Goal: Task Accomplishment & Management: Manage account settings

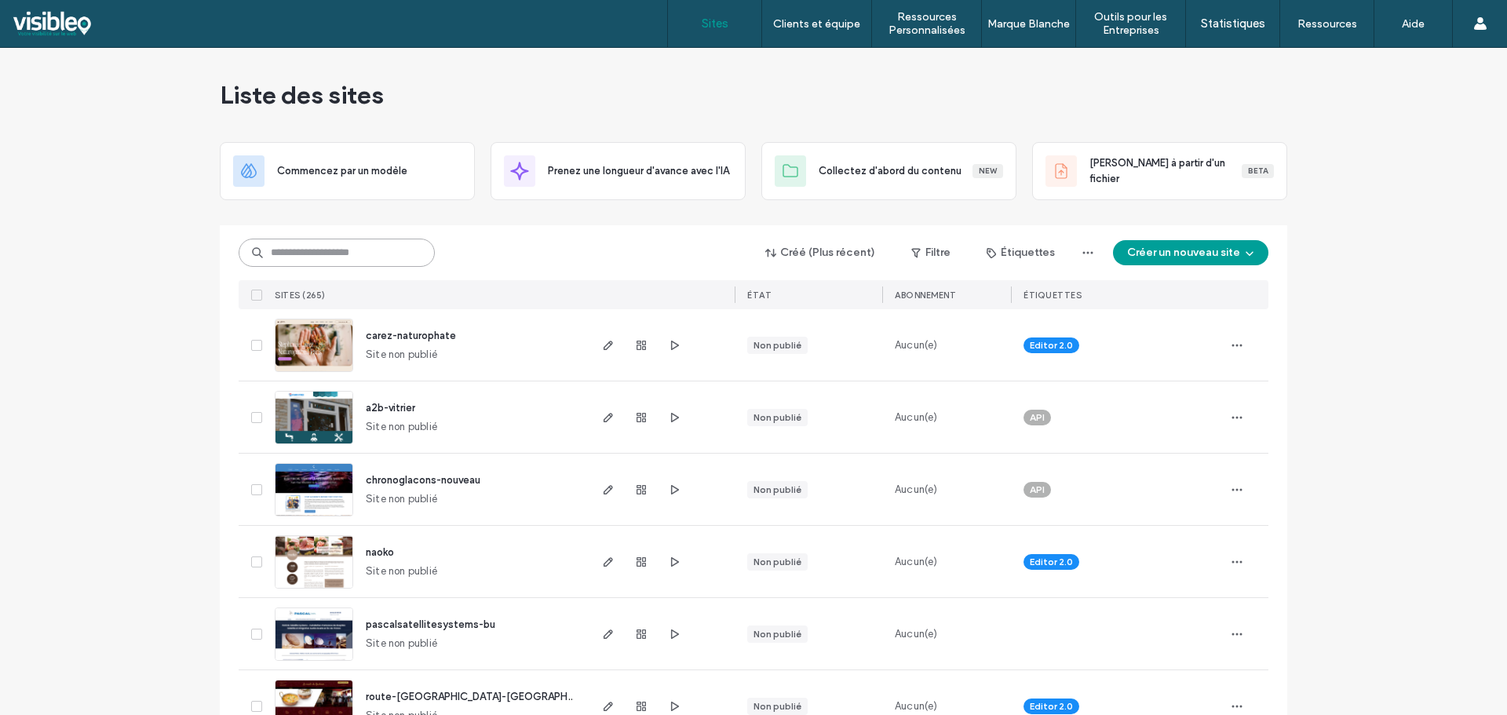
click at [323, 257] on input at bounding box center [337, 253] width 196 height 28
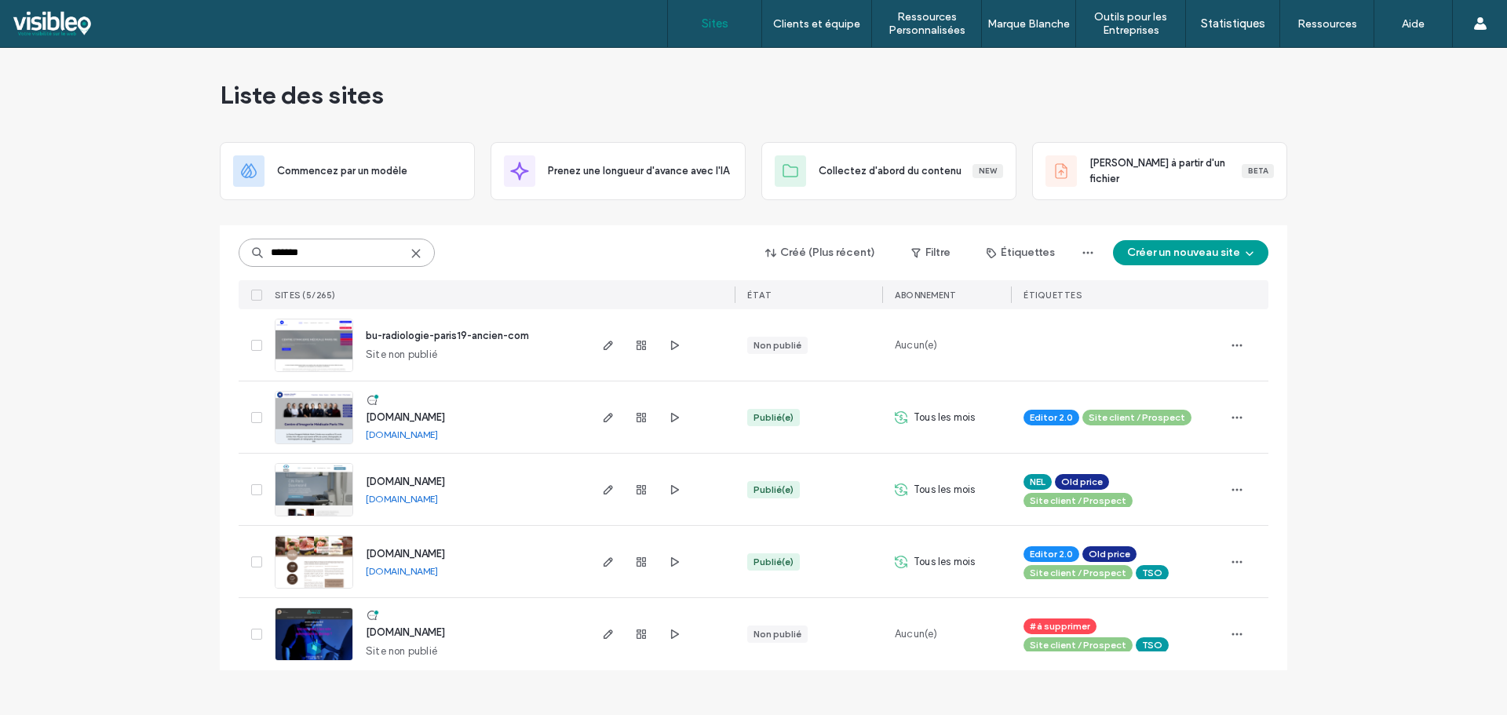
type input "*******"
click at [317, 417] on img at bounding box center [313, 445] width 77 height 107
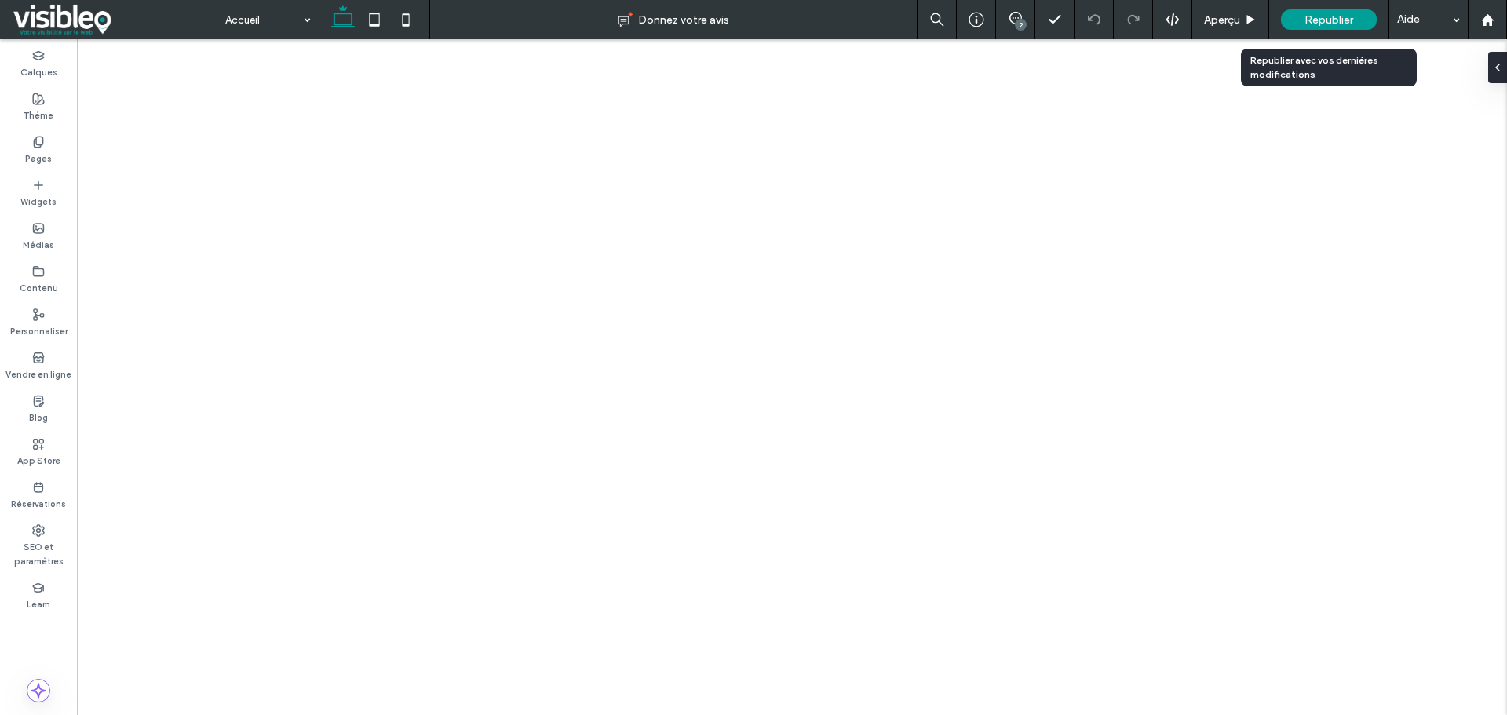
click at [1347, 20] on span "Republier" at bounding box center [1328, 19] width 49 height 13
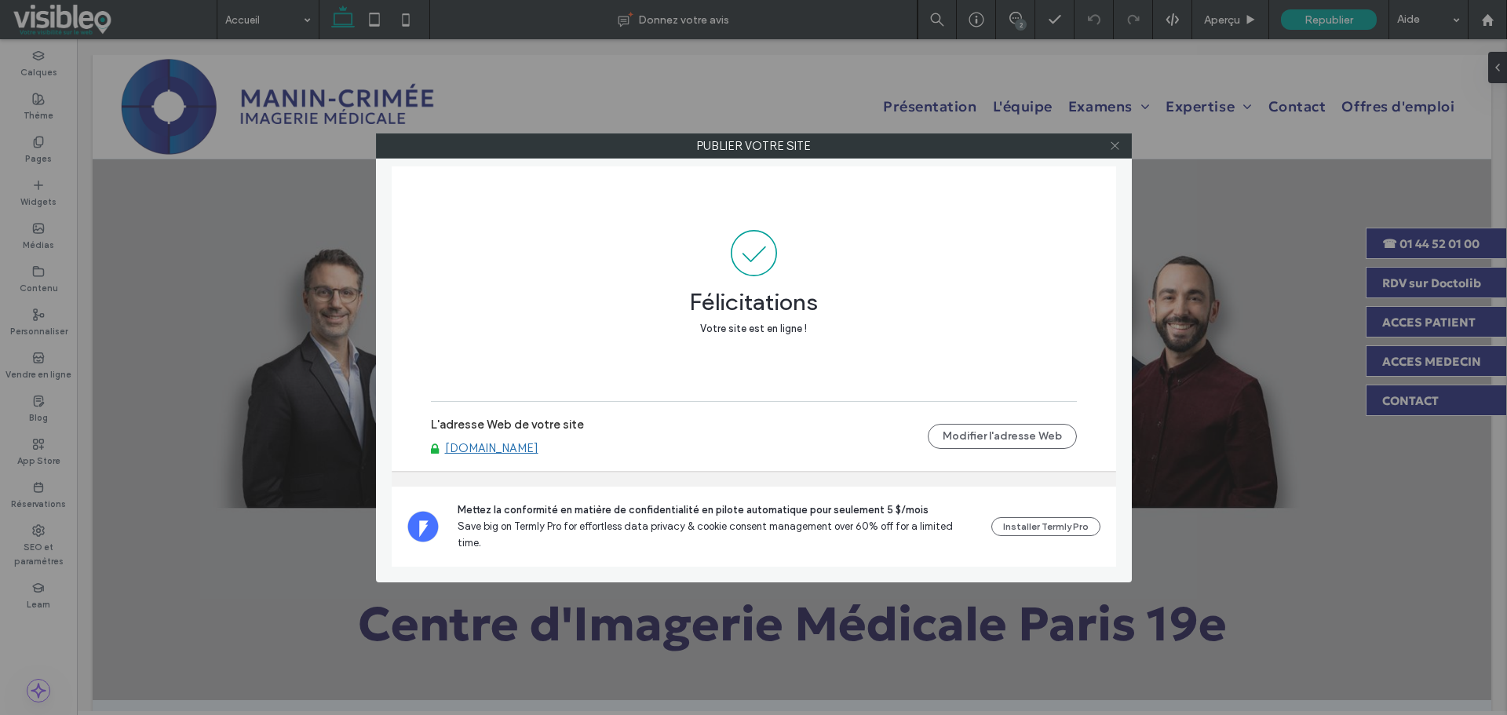
click at [1115, 140] on icon at bounding box center [1115, 146] width 12 height 12
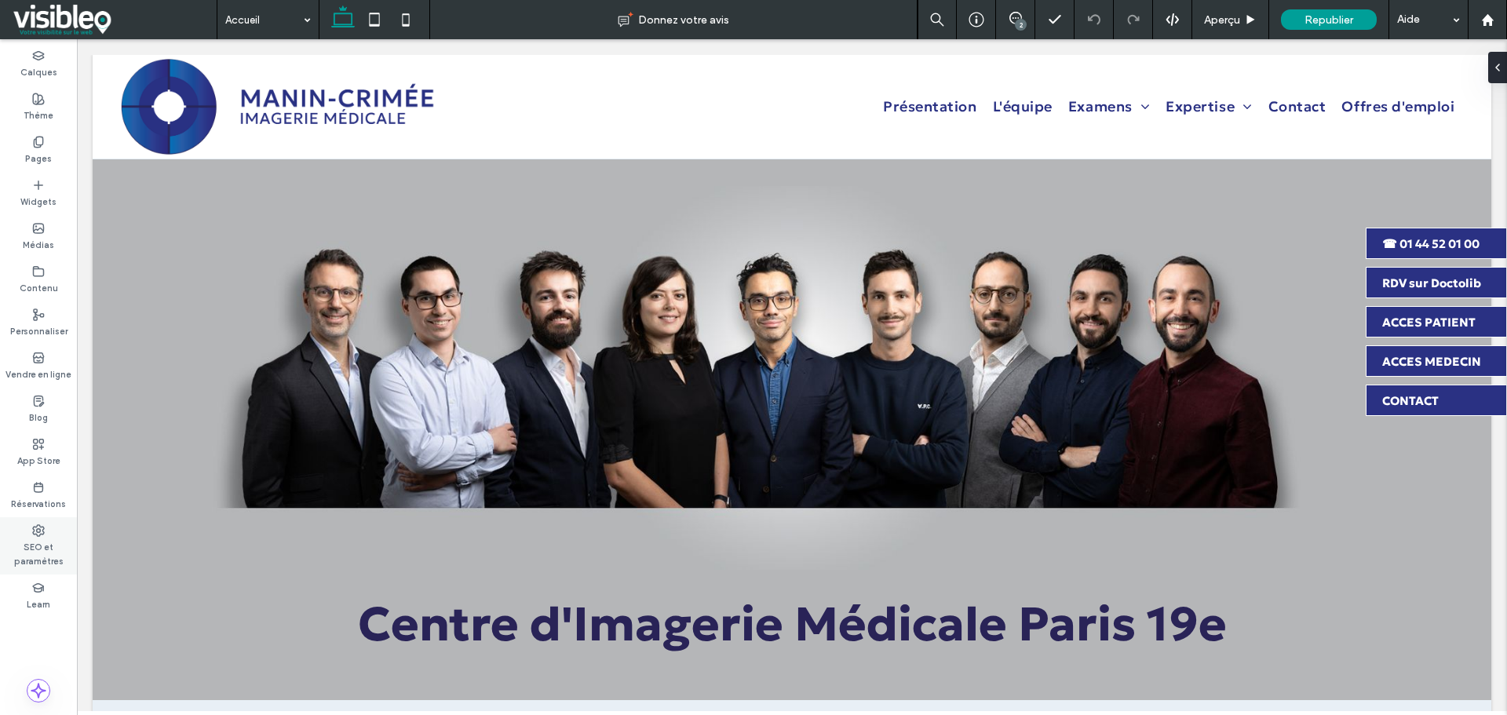
click at [39, 537] on label "SEO et paramètres" at bounding box center [38, 552] width 77 height 31
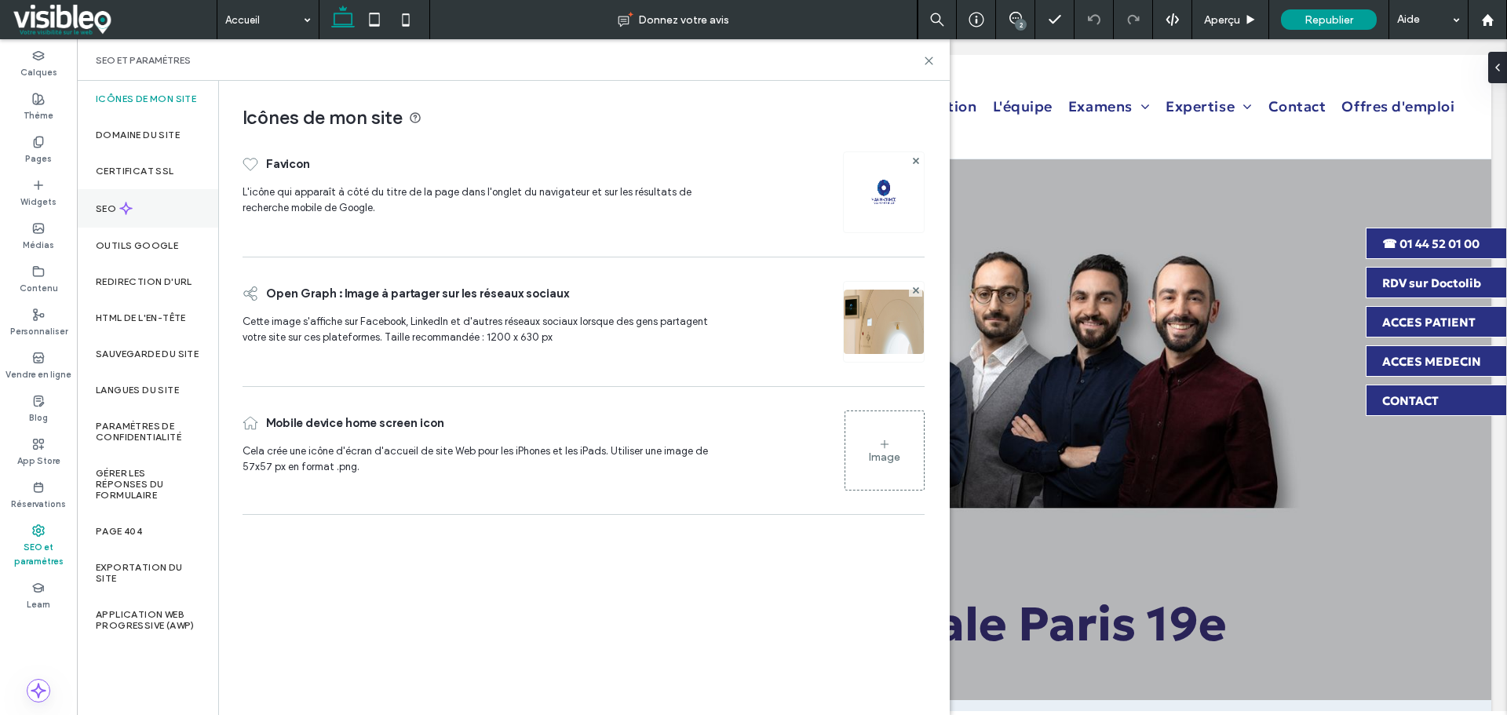
click at [143, 192] on div "SEO" at bounding box center [147, 208] width 141 height 38
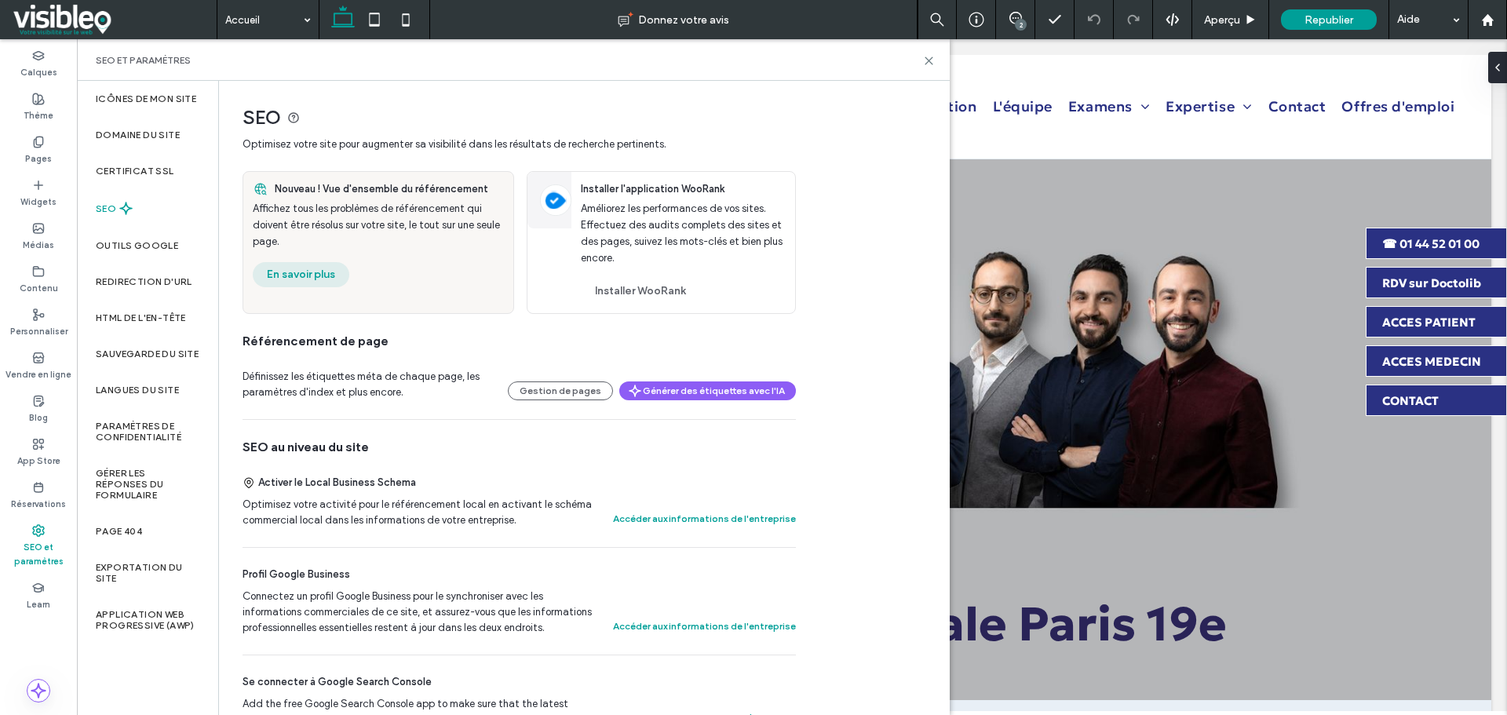
click at [305, 271] on button "En savoir plus" at bounding box center [301, 274] width 97 height 25
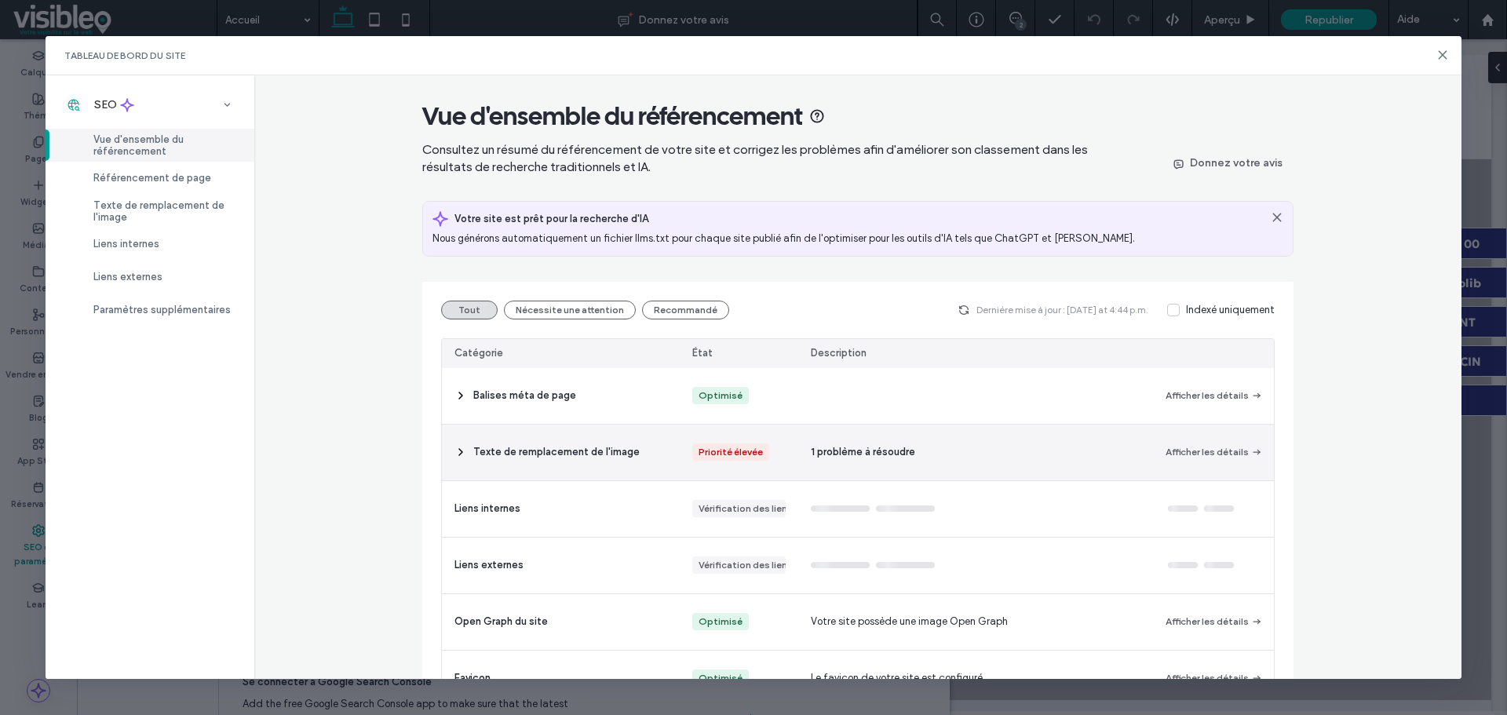
click at [464, 450] on div "Texte de remplacement de l'image" at bounding box center [561, 452] width 238 height 56
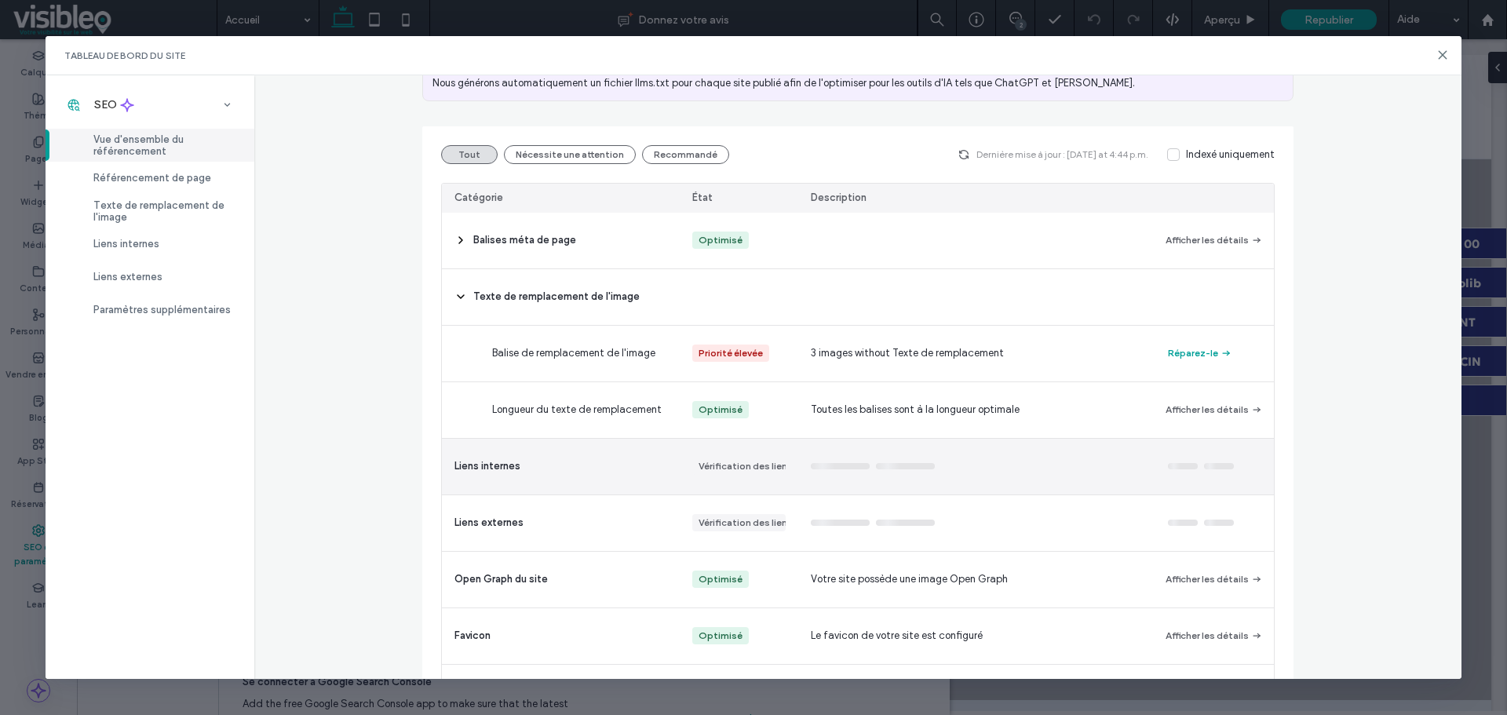
scroll to position [157, 0]
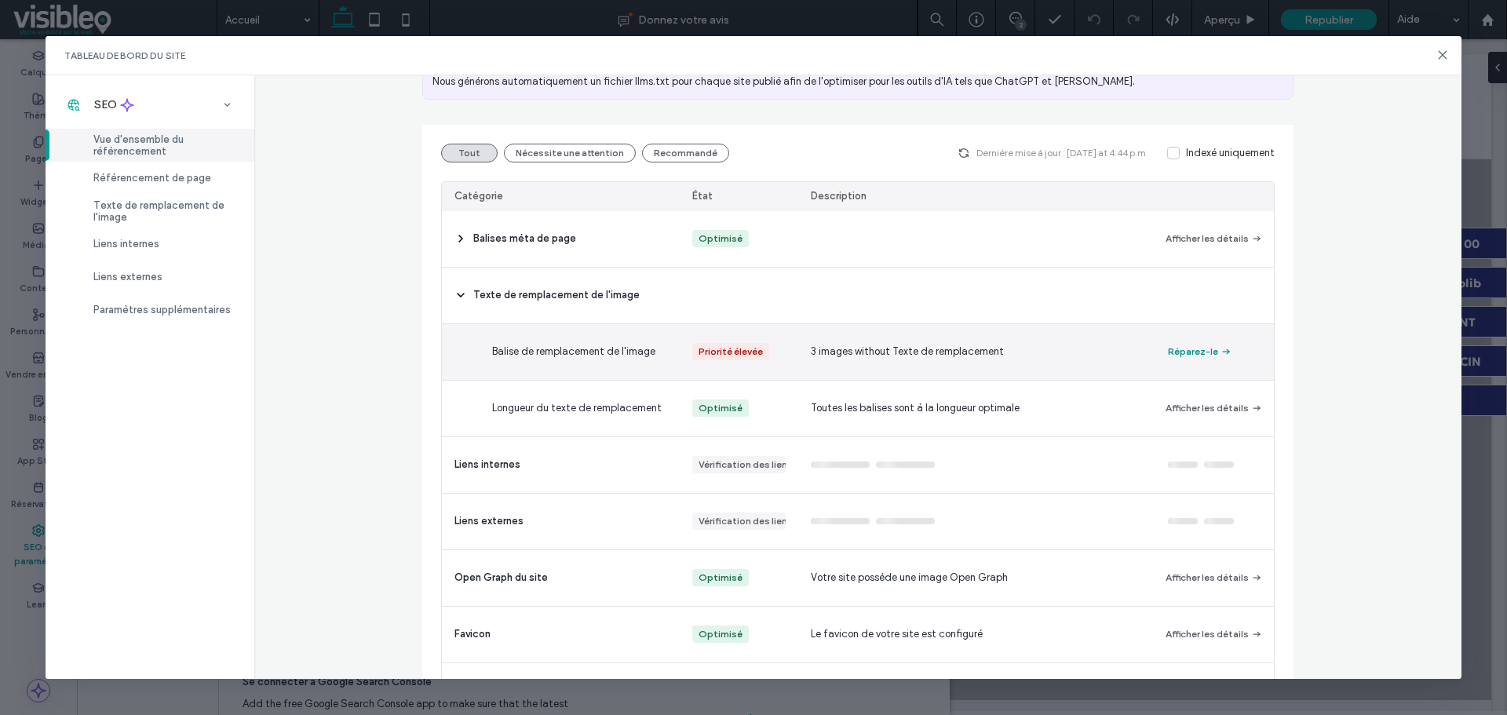
click at [1186, 352] on button "Réparez-le" at bounding box center [1200, 351] width 64 height 19
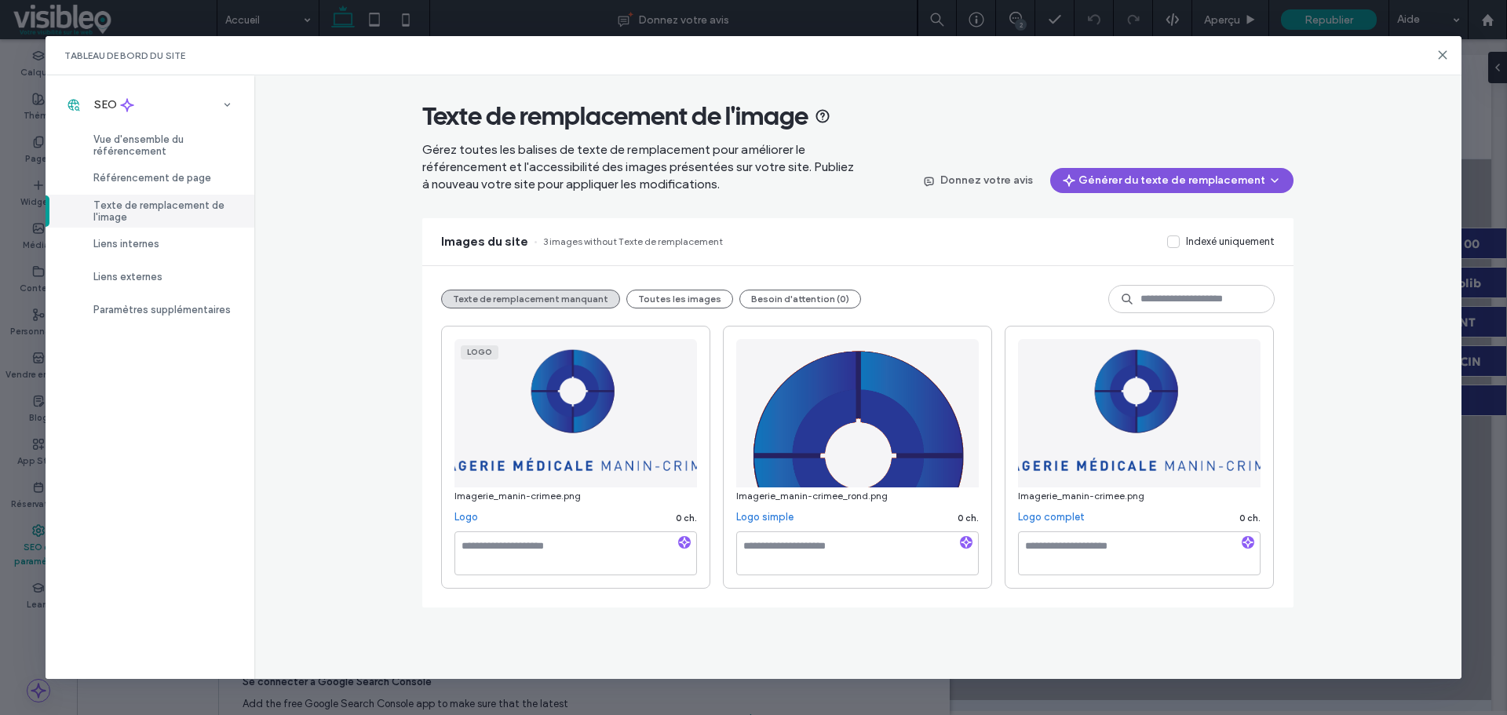
click at [1153, 179] on button "Générer du texte de remplacement" at bounding box center [1171, 180] width 243 height 25
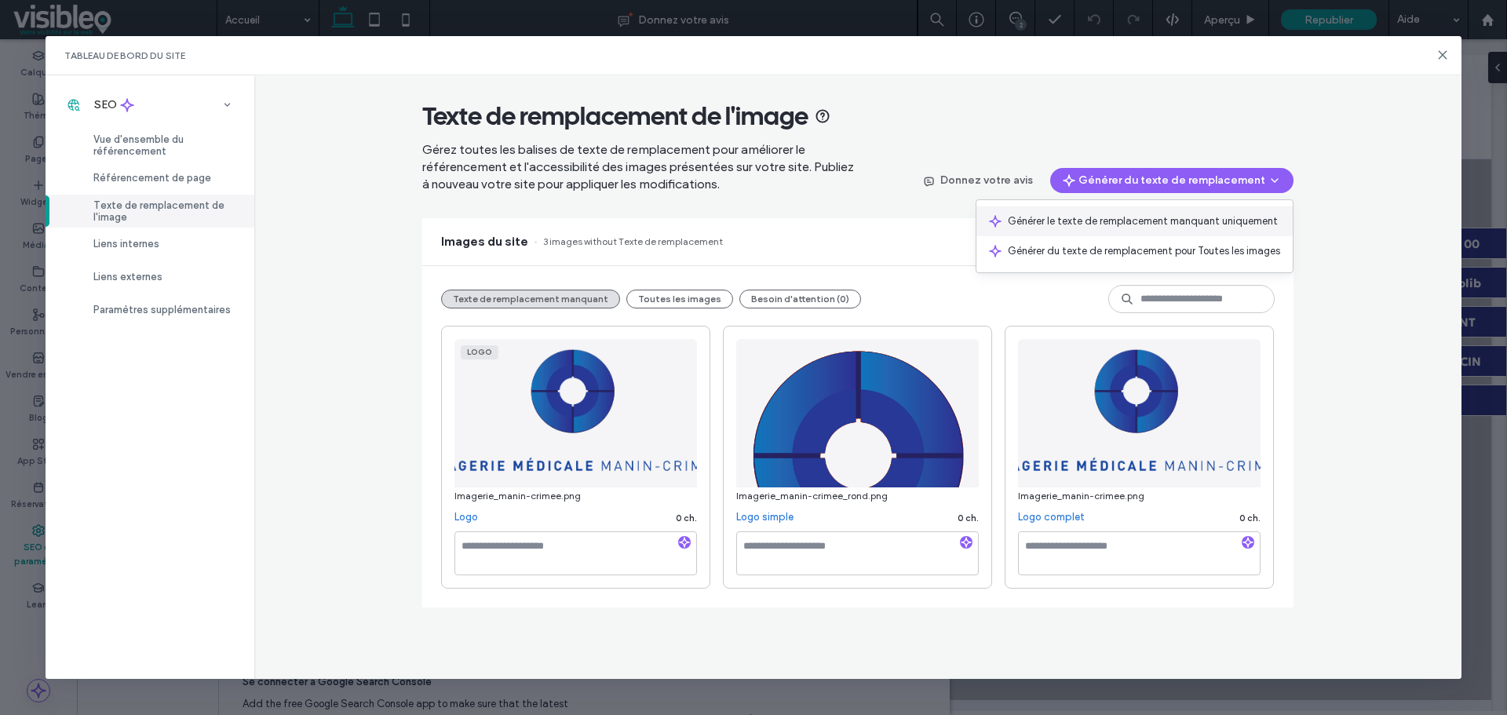
click at [1159, 219] on span "Générer le texte de remplacement manquant uniquement" at bounding box center [1142, 221] width 270 height 16
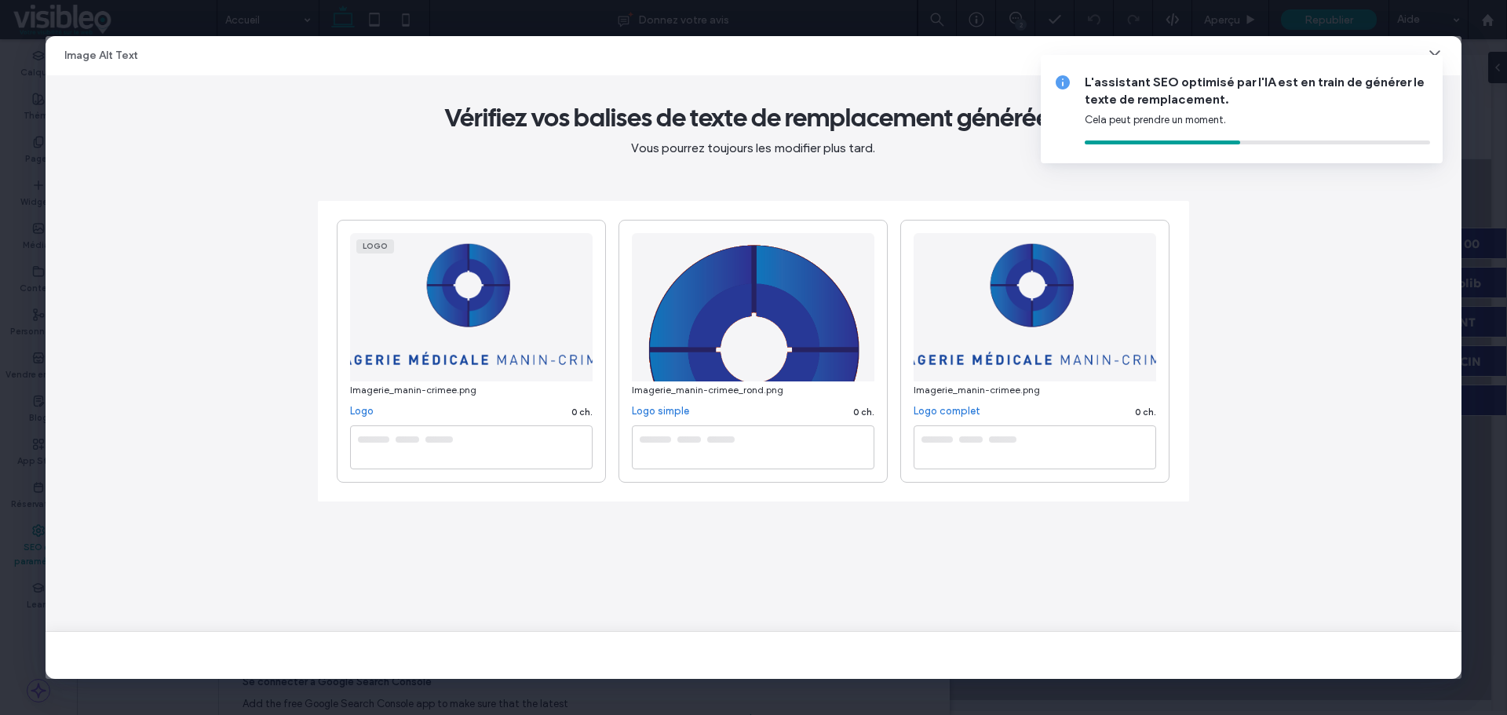
type textarea "**********"
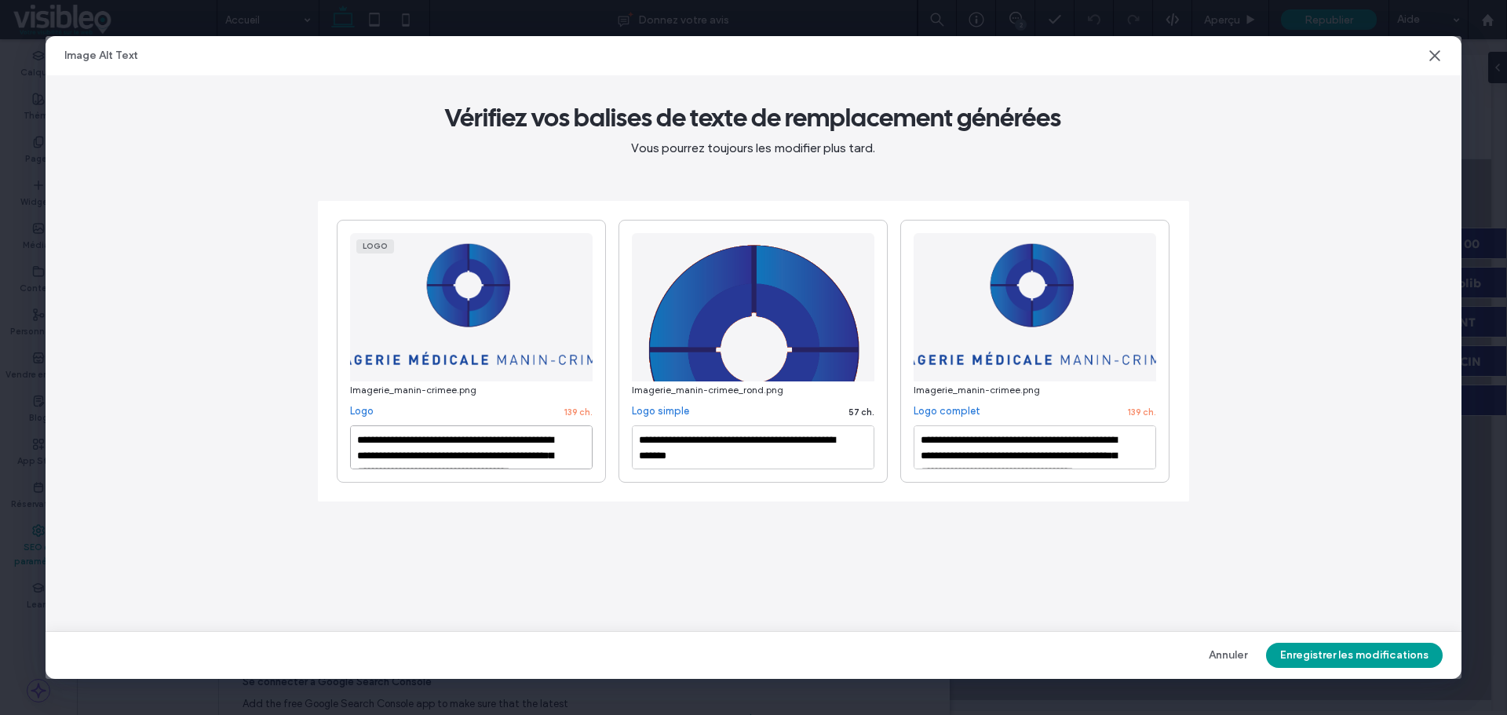
drag, startPoint x: 489, startPoint y: 442, endPoint x: 493, endPoint y: 450, distance: 8.8
click at [489, 442] on textarea "**********" at bounding box center [471, 447] width 242 height 44
type textarea "**********"
click at [956, 457] on textarea "**********" at bounding box center [1034, 447] width 242 height 44
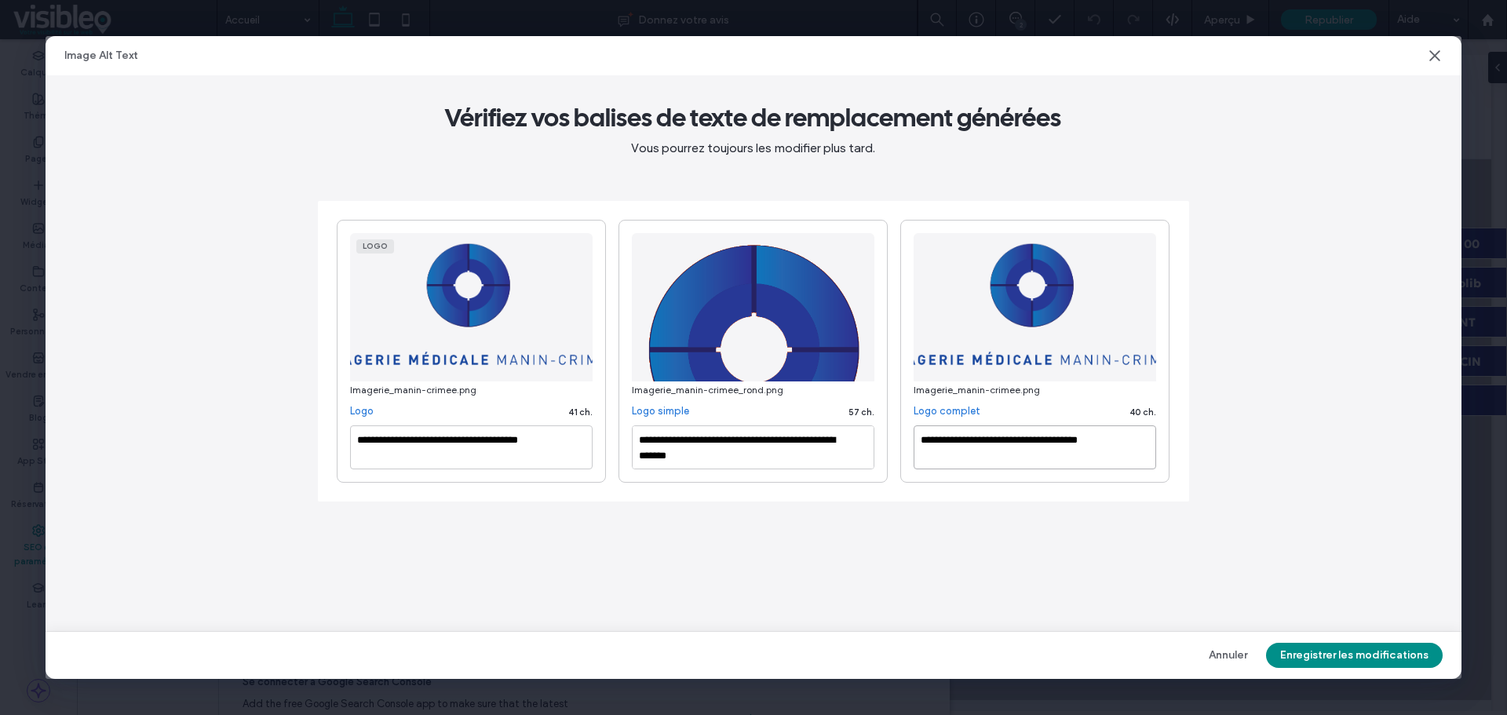
type textarea "**********"
click at [1371, 654] on button "Enregistrer les modifications" at bounding box center [1354, 655] width 177 height 25
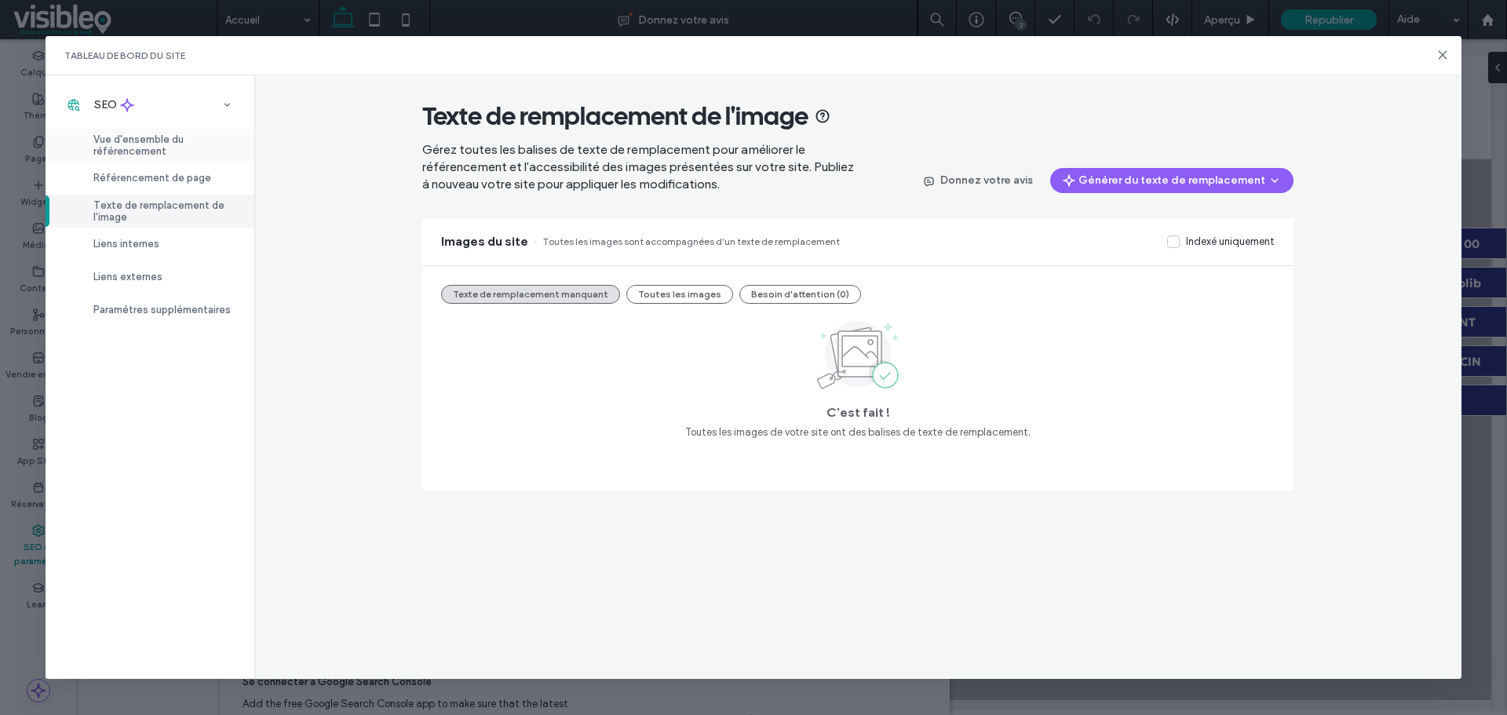
click at [160, 138] on span "Vue d'ensemble du référencement" at bounding box center [164, 145] width 142 height 24
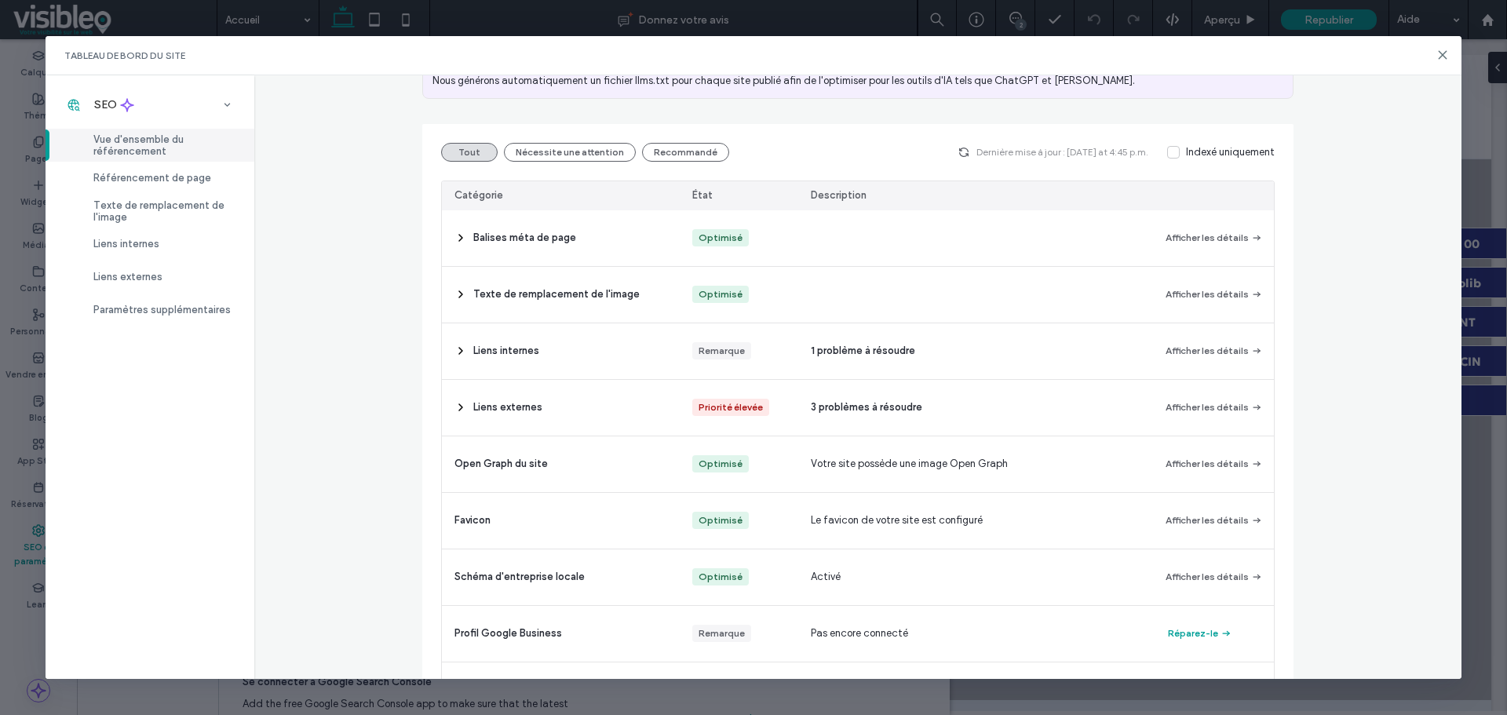
scroll to position [235, 0]
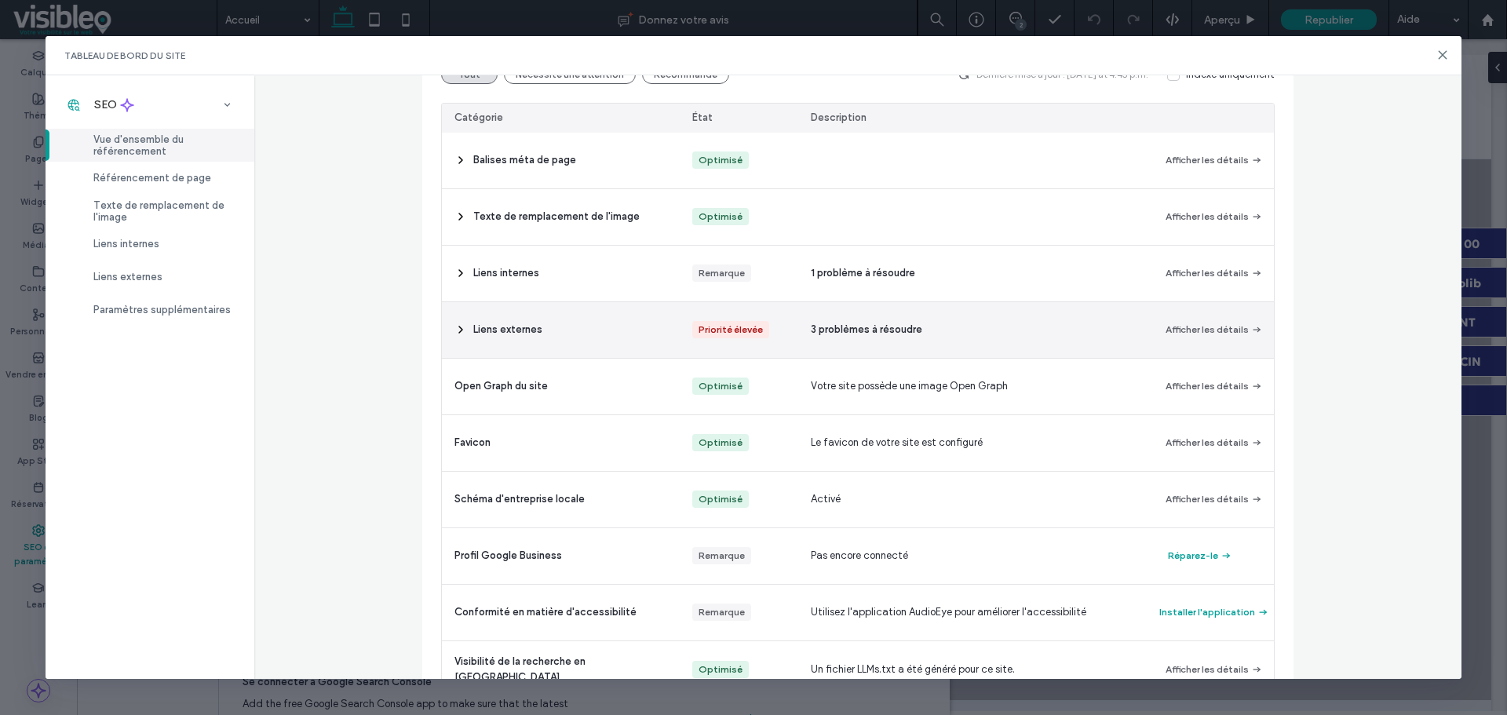
click at [445, 330] on div "Liens externes" at bounding box center [561, 330] width 238 height 56
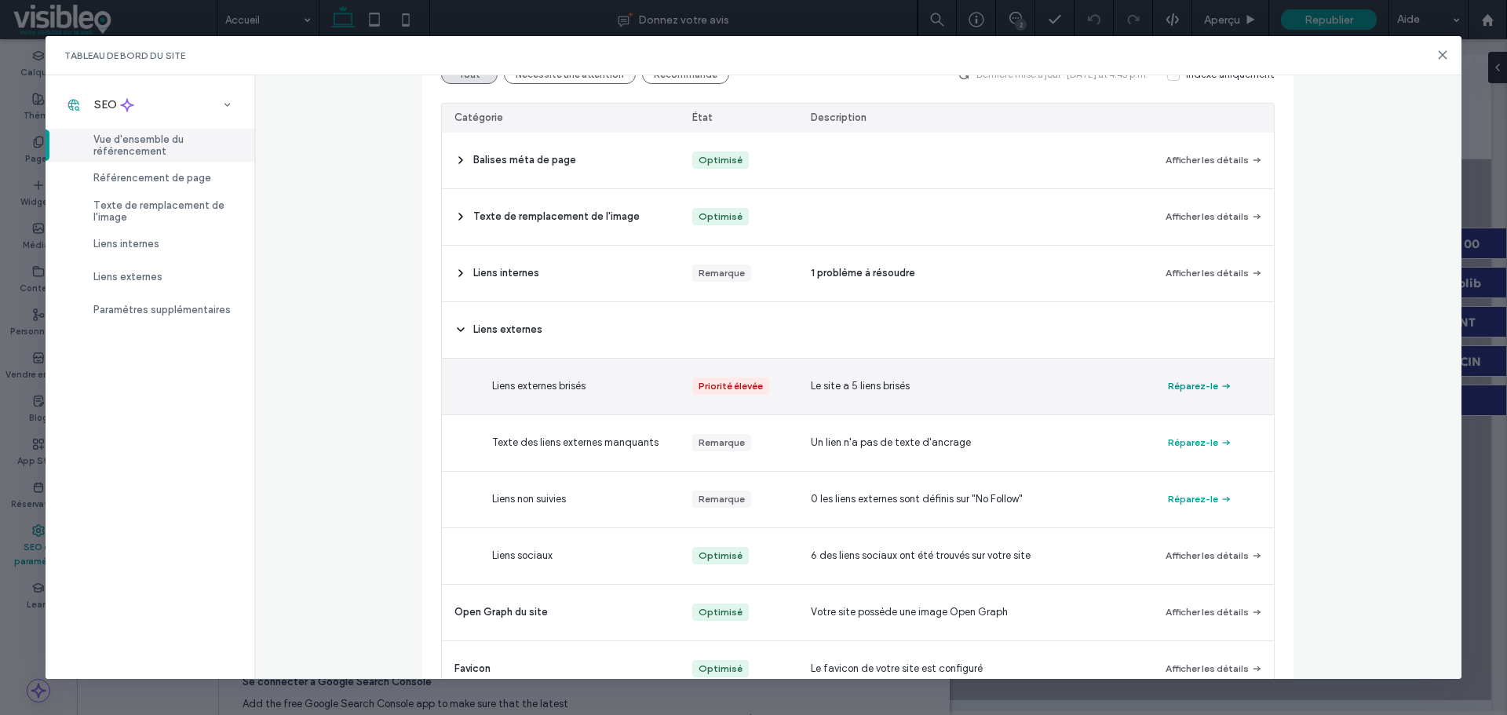
click at [1186, 385] on button "Réparez-le" at bounding box center [1200, 386] width 64 height 19
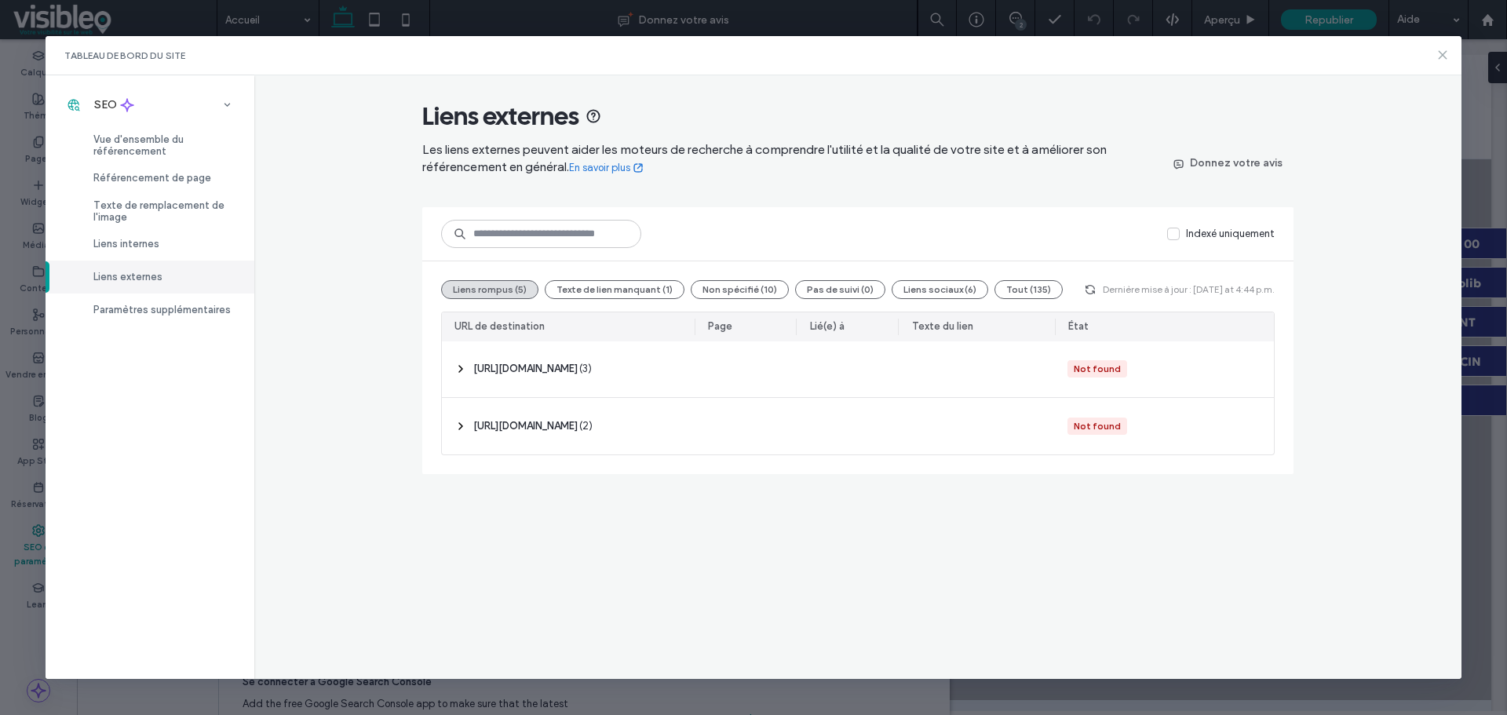
click at [1445, 53] on use at bounding box center [1442, 54] width 7 height 7
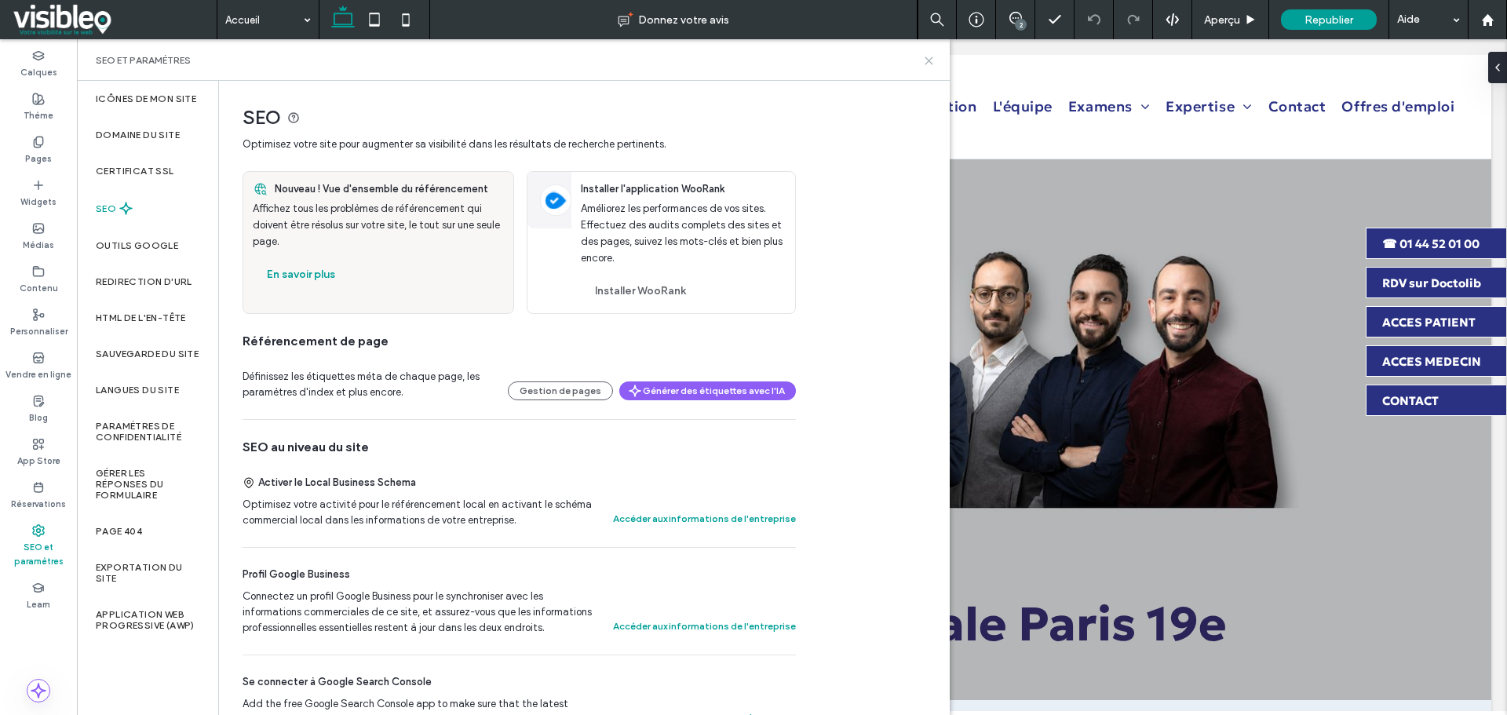
click at [929, 59] on icon at bounding box center [929, 61] width 12 height 12
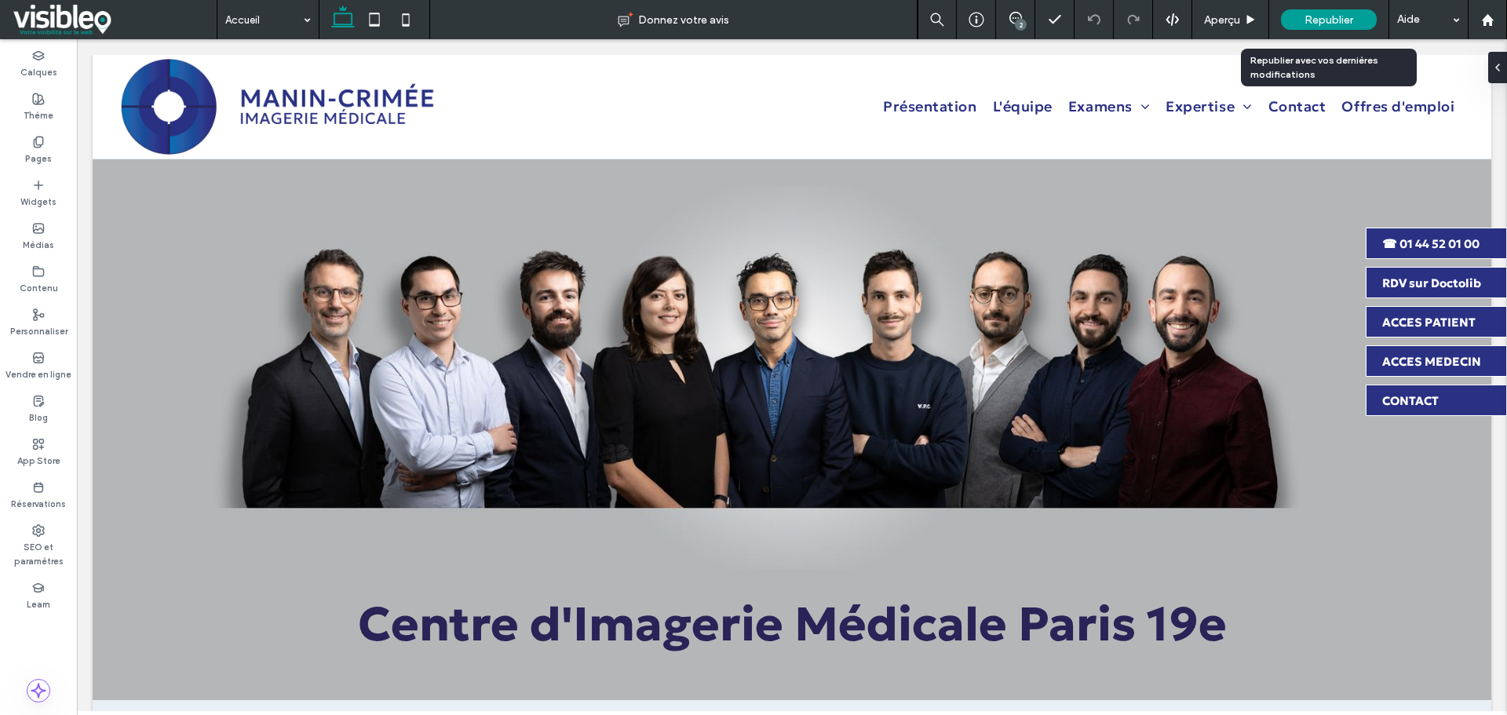
click at [1317, 16] on span "Republier" at bounding box center [1328, 19] width 49 height 13
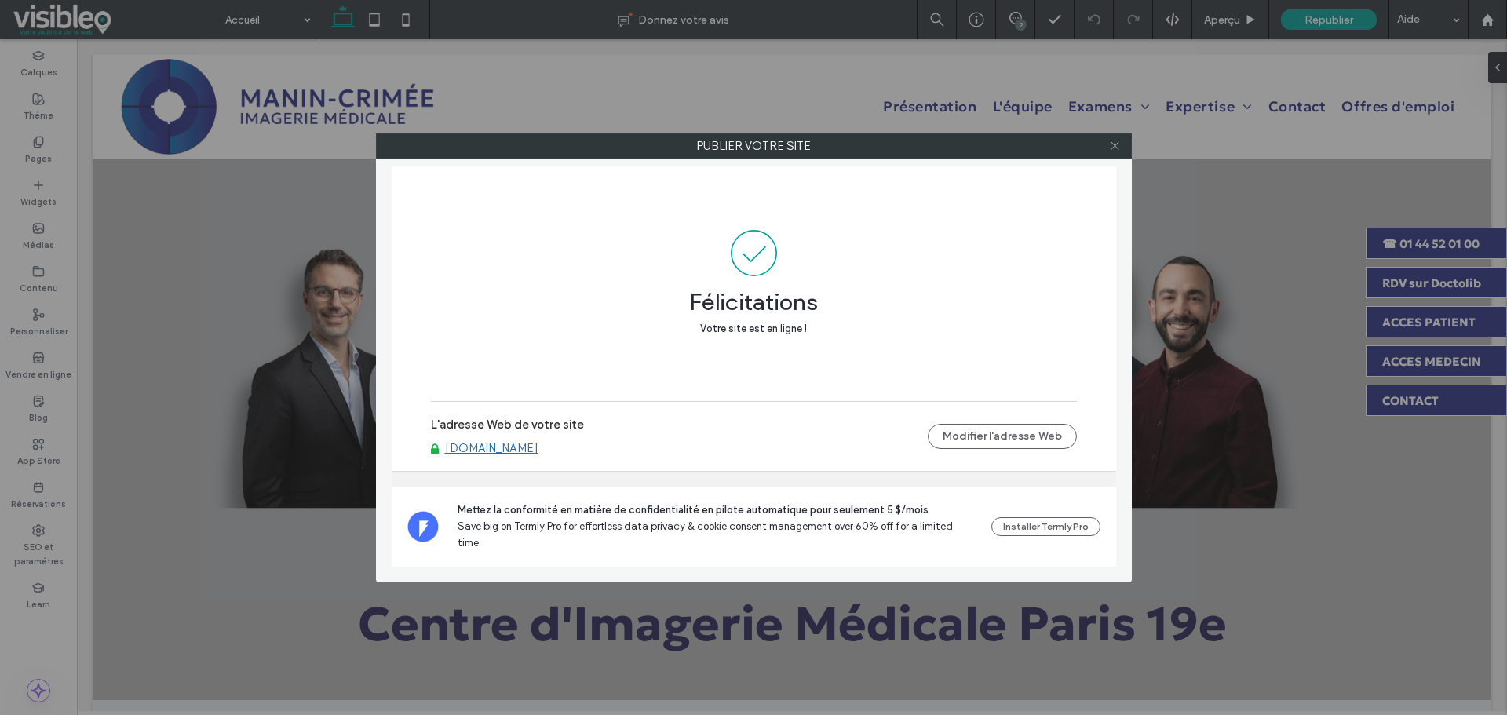
click at [1116, 146] on icon at bounding box center [1115, 146] width 12 height 12
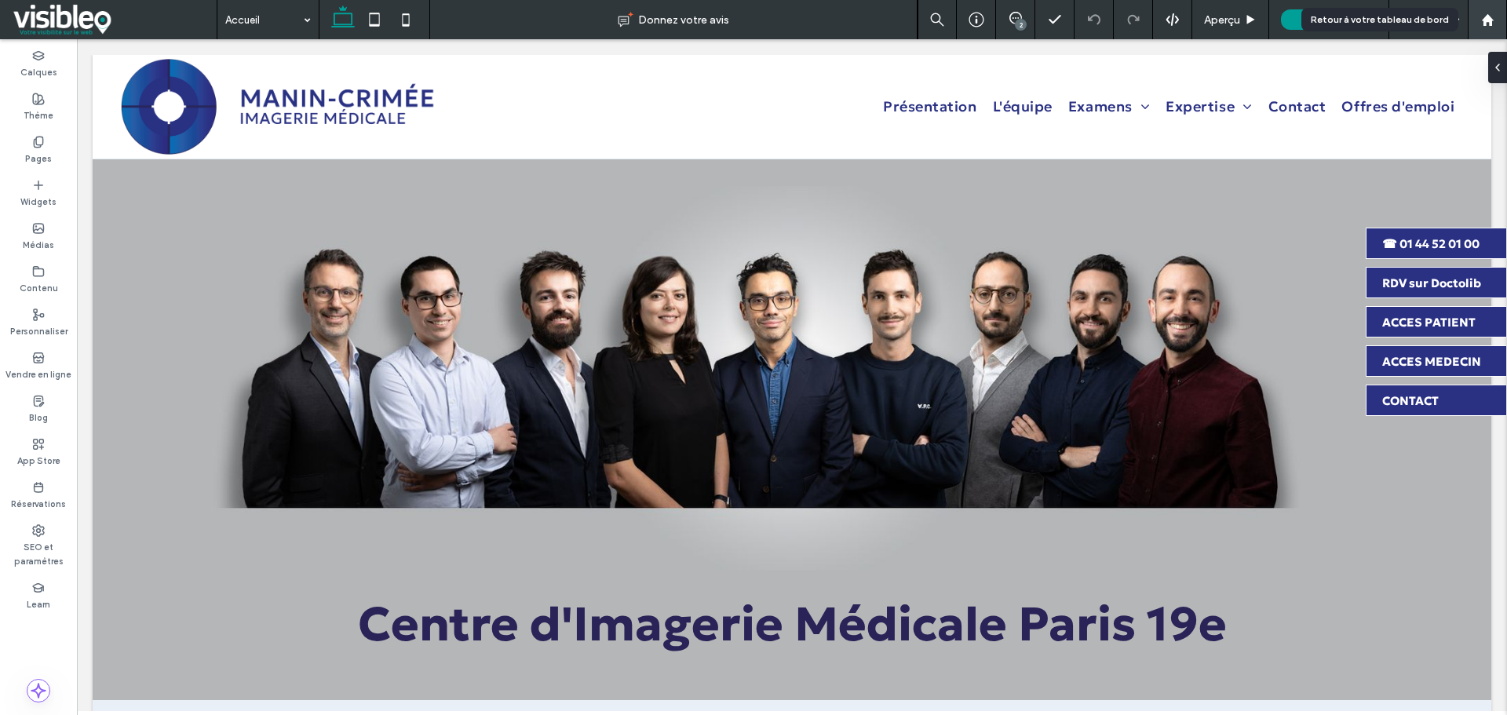
click at [1488, 20] on use at bounding box center [1487, 19] width 12 height 12
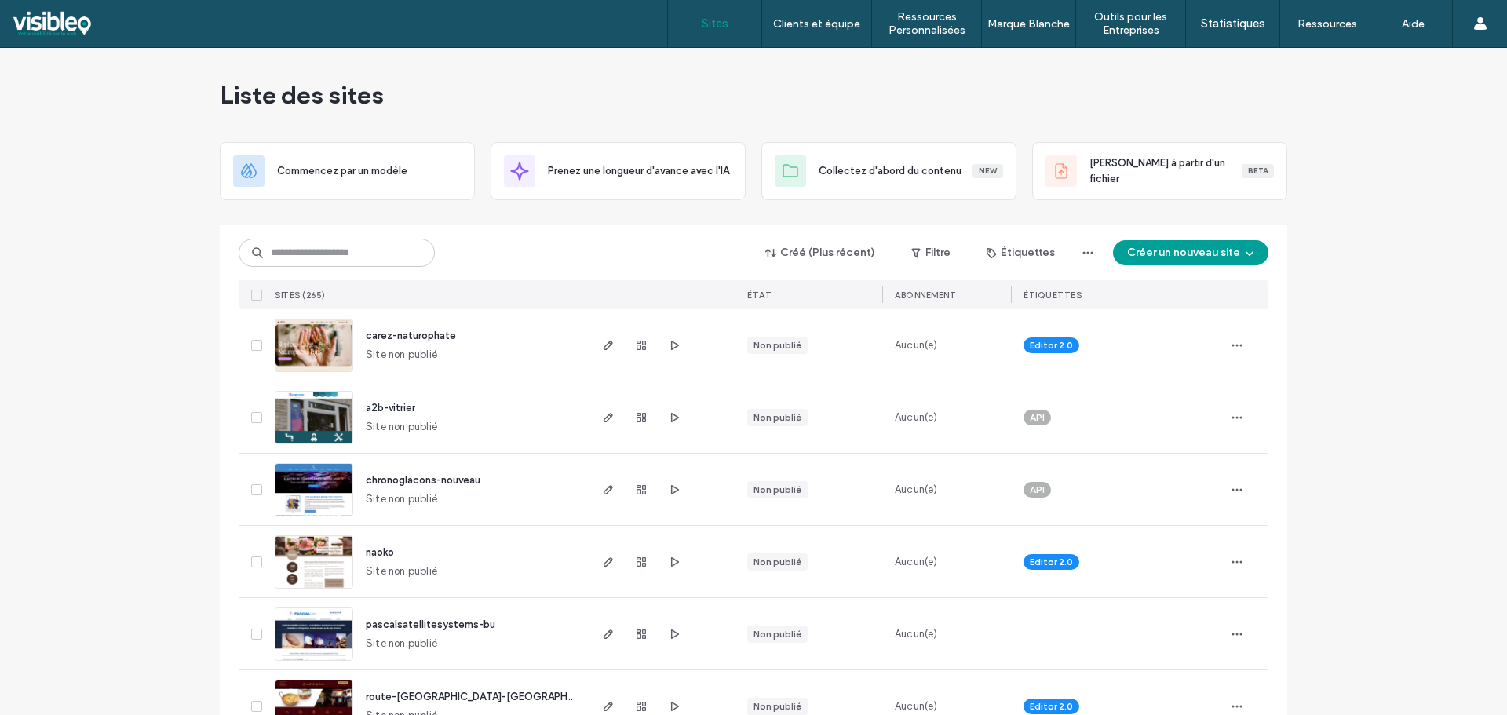
drag, startPoint x: 105, startPoint y: 304, endPoint x: 299, endPoint y: 282, distance: 195.0
click at [331, 257] on input at bounding box center [337, 253] width 196 height 28
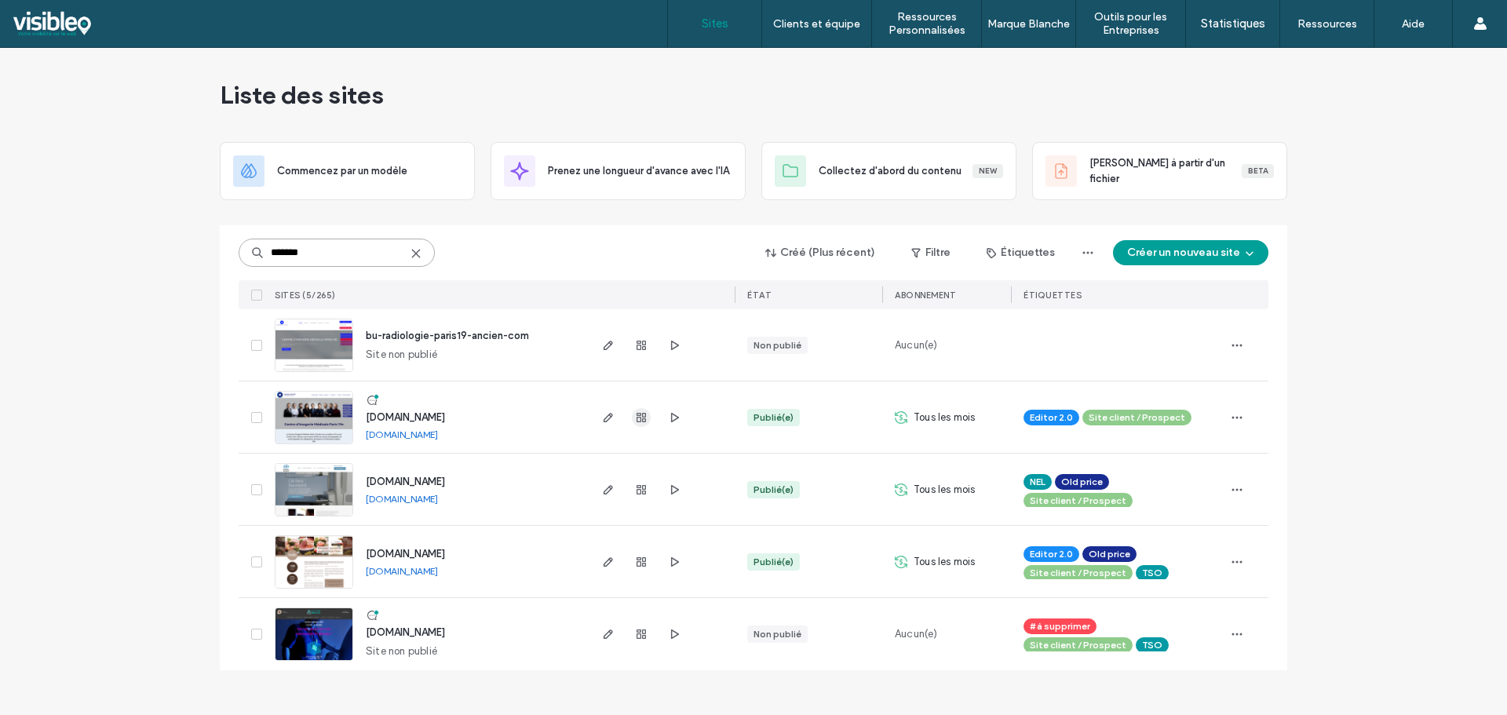
type input "*******"
click at [639, 417] on icon "button" at bounding box center [641, 417] width 13 height 13
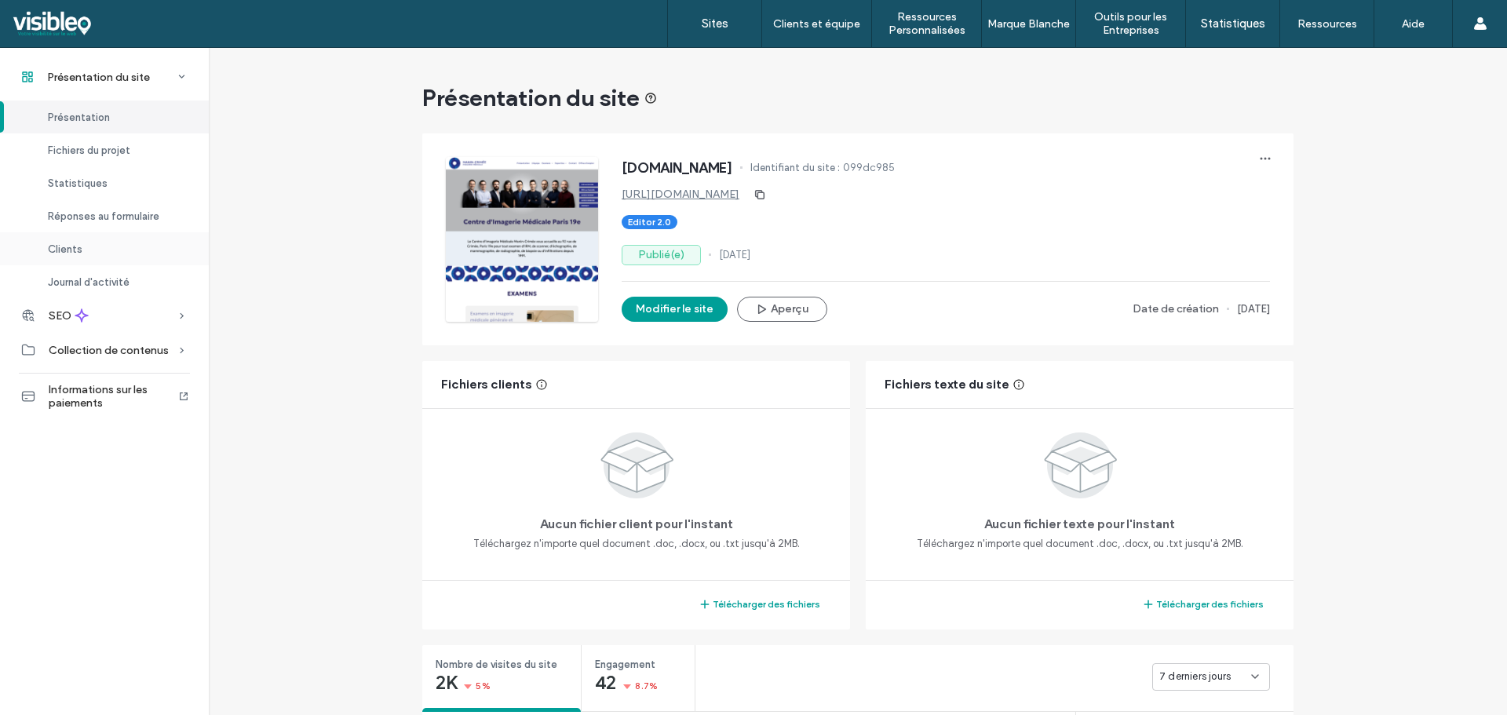
click at [78, 253] on span "Clients" at bounding box center [65, 249] width 35 height 12
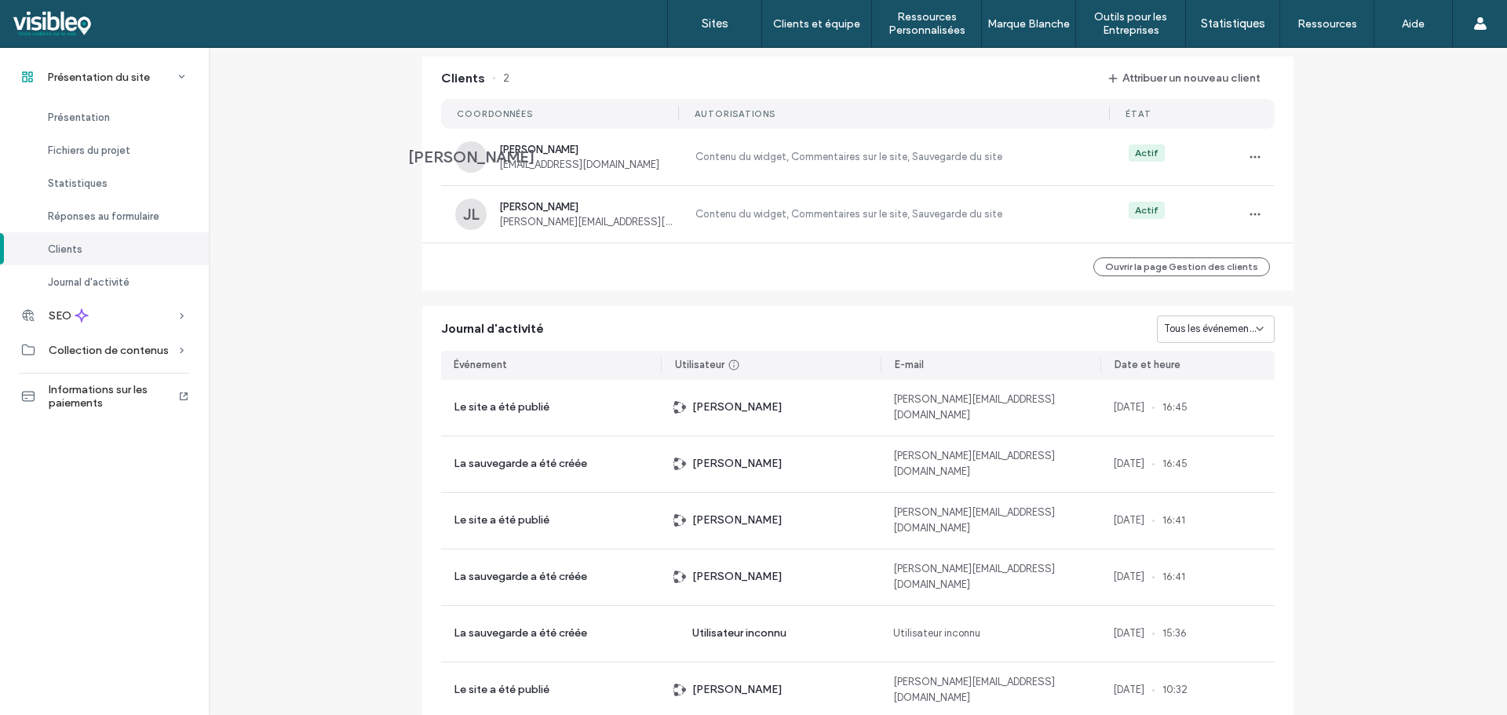
scroll to position [1280, 0]
click at [1248, 211] on icon "button" at bounding box center [1254, 212] width 13 height 13
click at [1338, 247] on span "Modifier les autorisations" at bounding box center [1327, 254] width 116 height 16
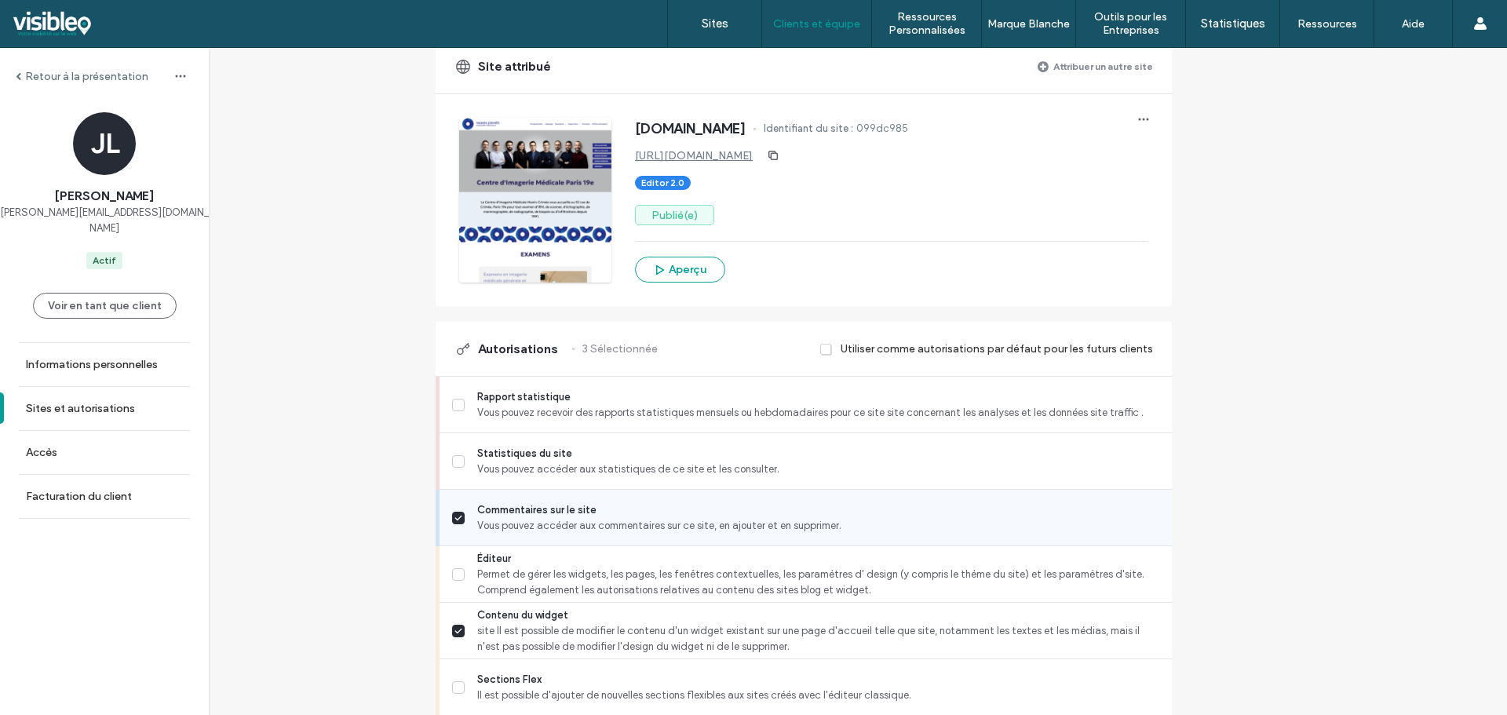
scroll to position [392, 0]
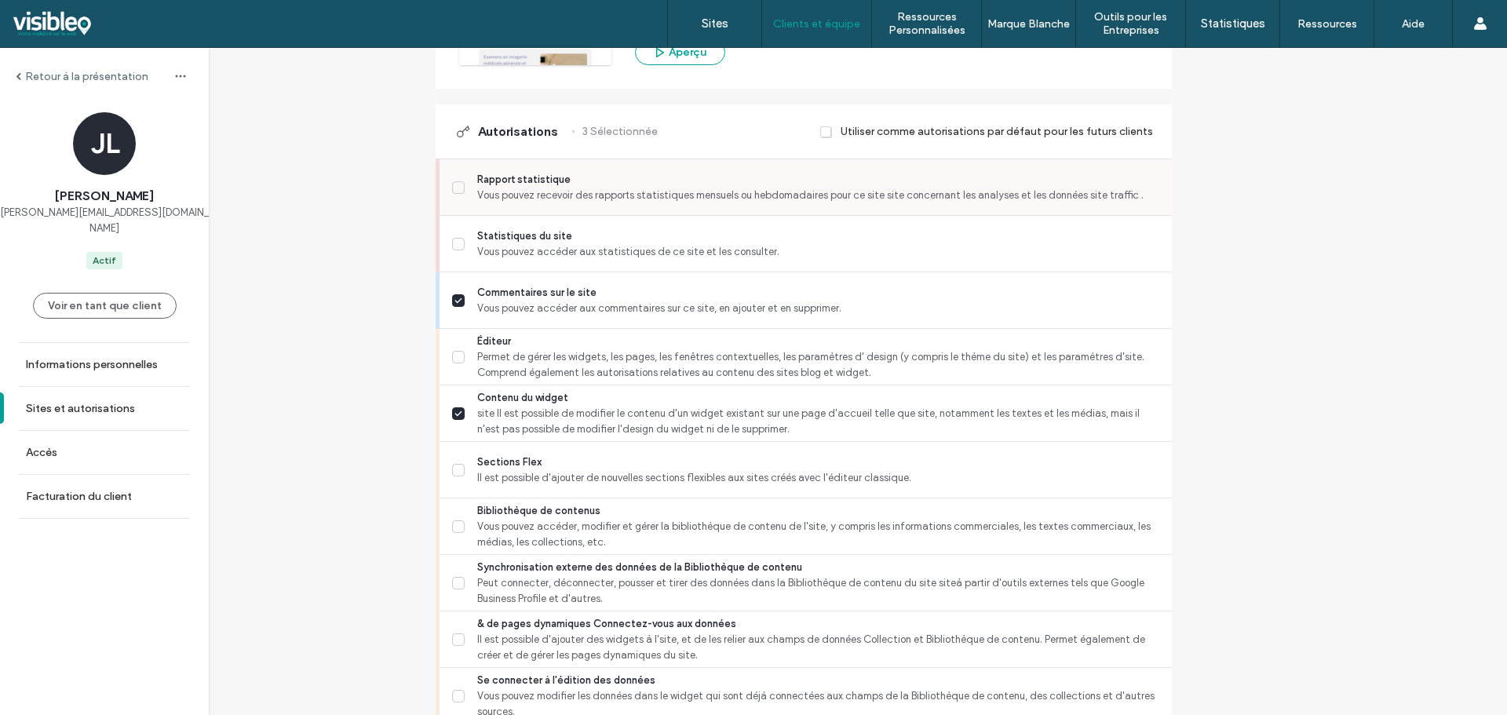
click at [457, 187] on icon at bounding box center [458, 187] width 8 height 6
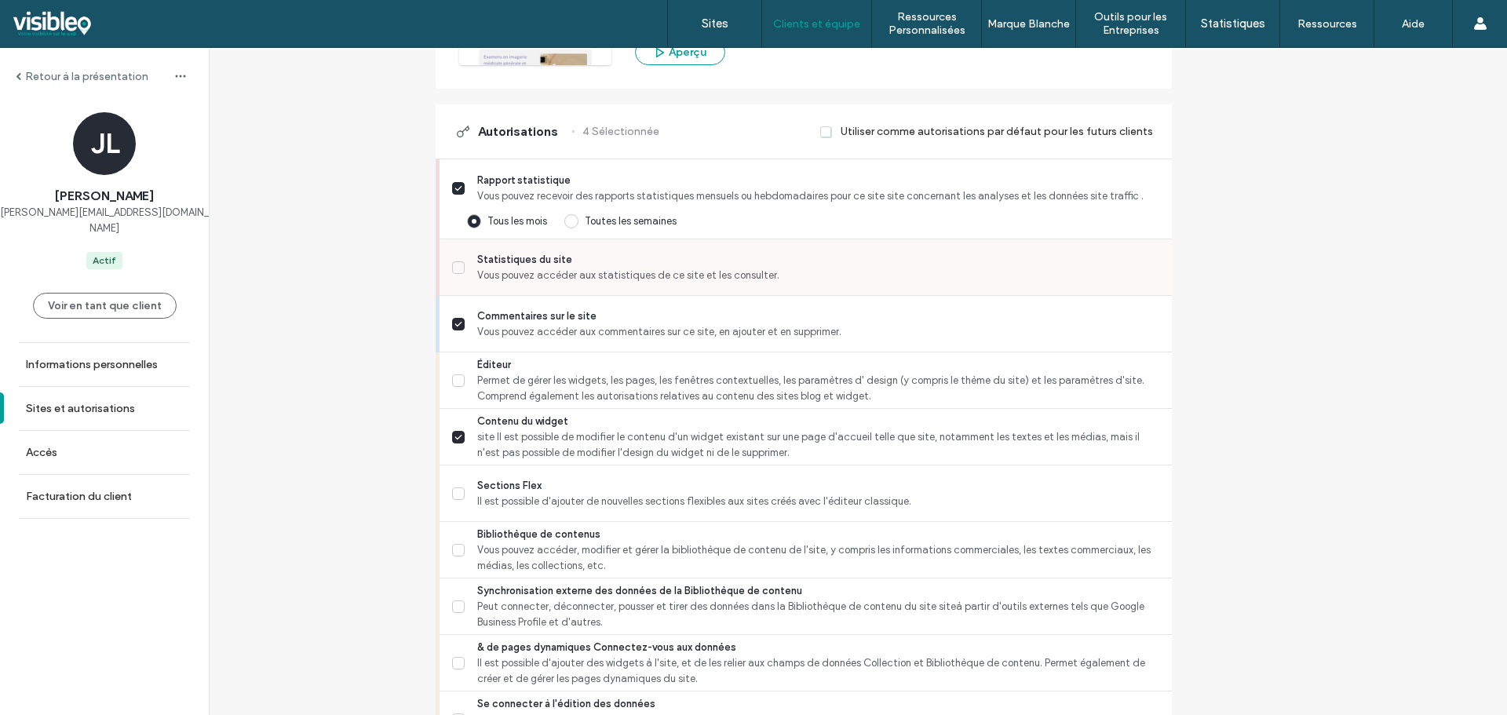
click at [458, 268] on icon at bounding box center [458, 267] width 8 height 6
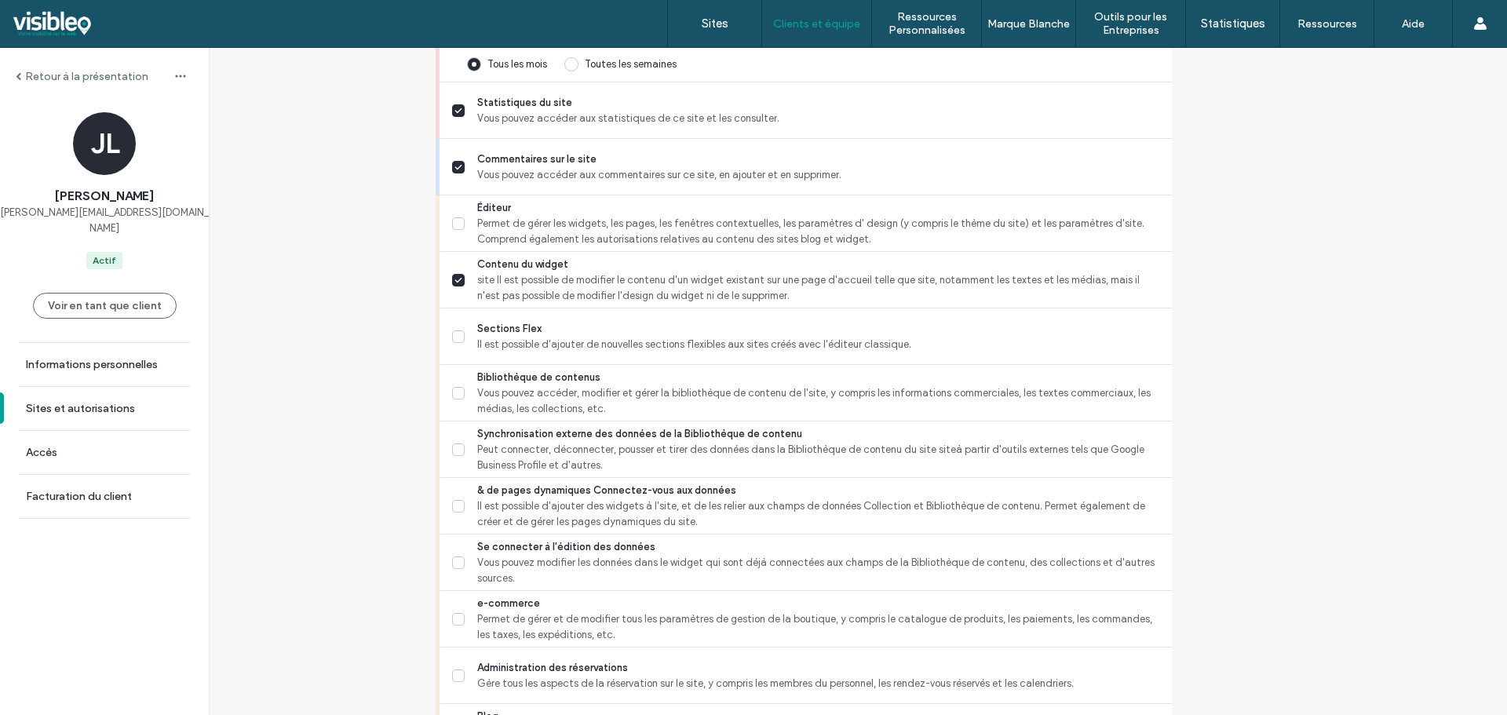
scroll to position [628, 0]
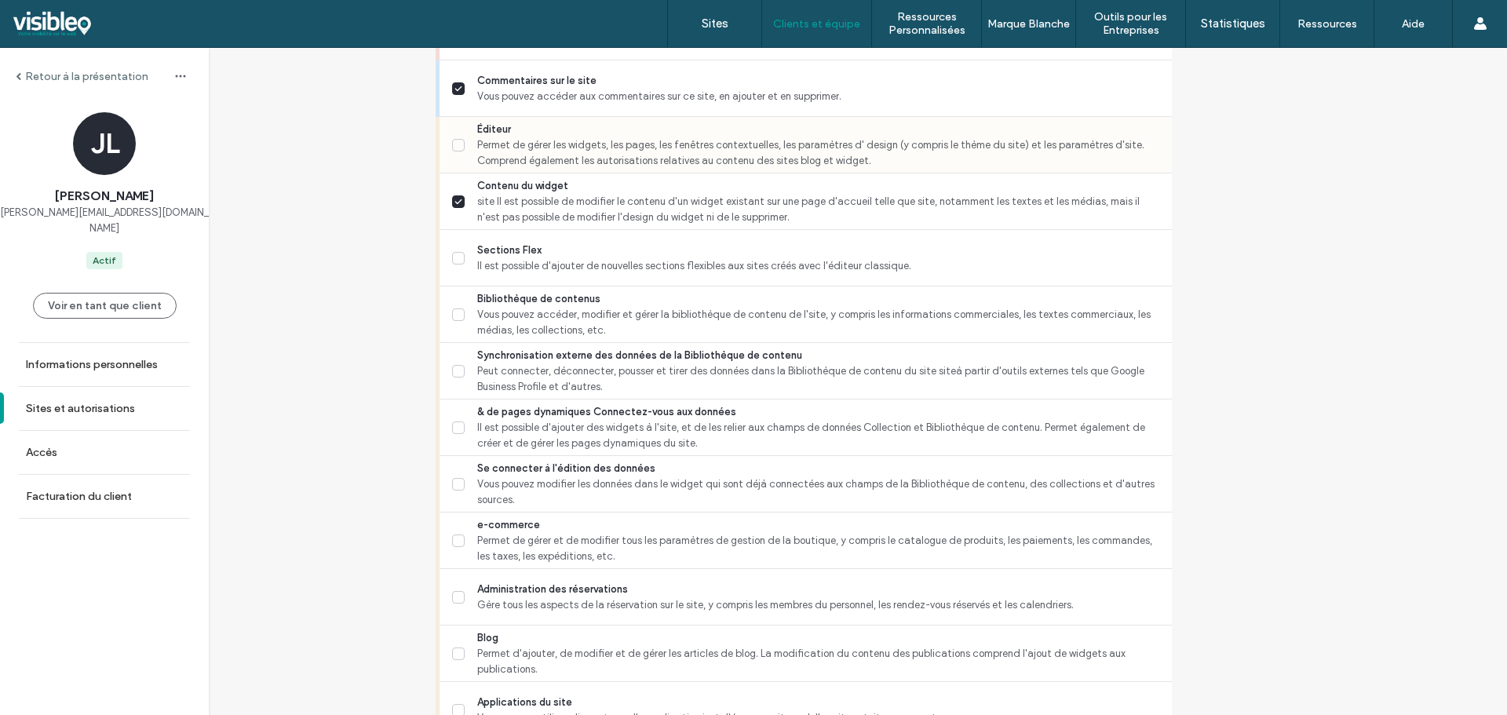
click at [457, 149] on span at bounding box center [458, 145] width 13 height 13
click at [458, 259] on icon at bounding box center [458, 258] width 8 height 6
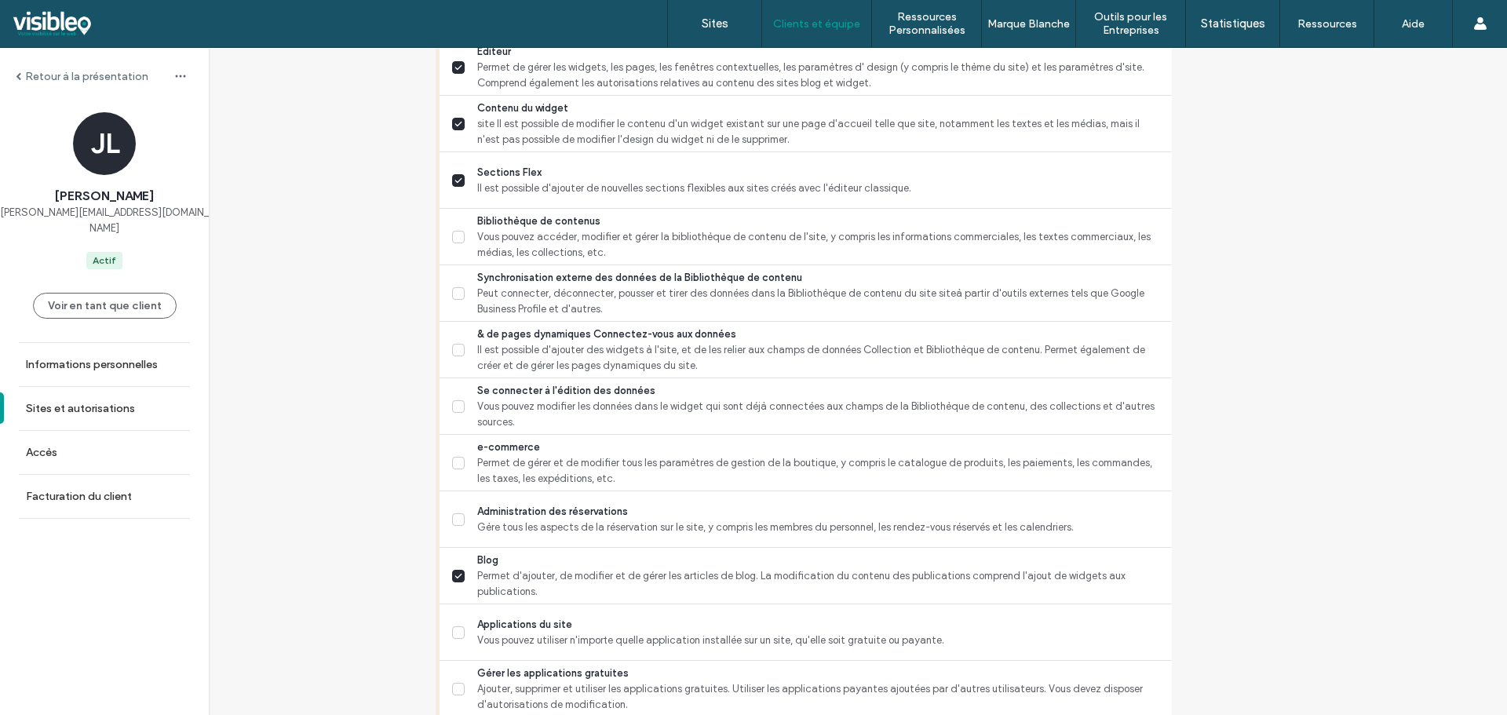
scroll to position [706, 0]
click at [461, 234] on span at bounding box center [458, 236] width 13 height 13
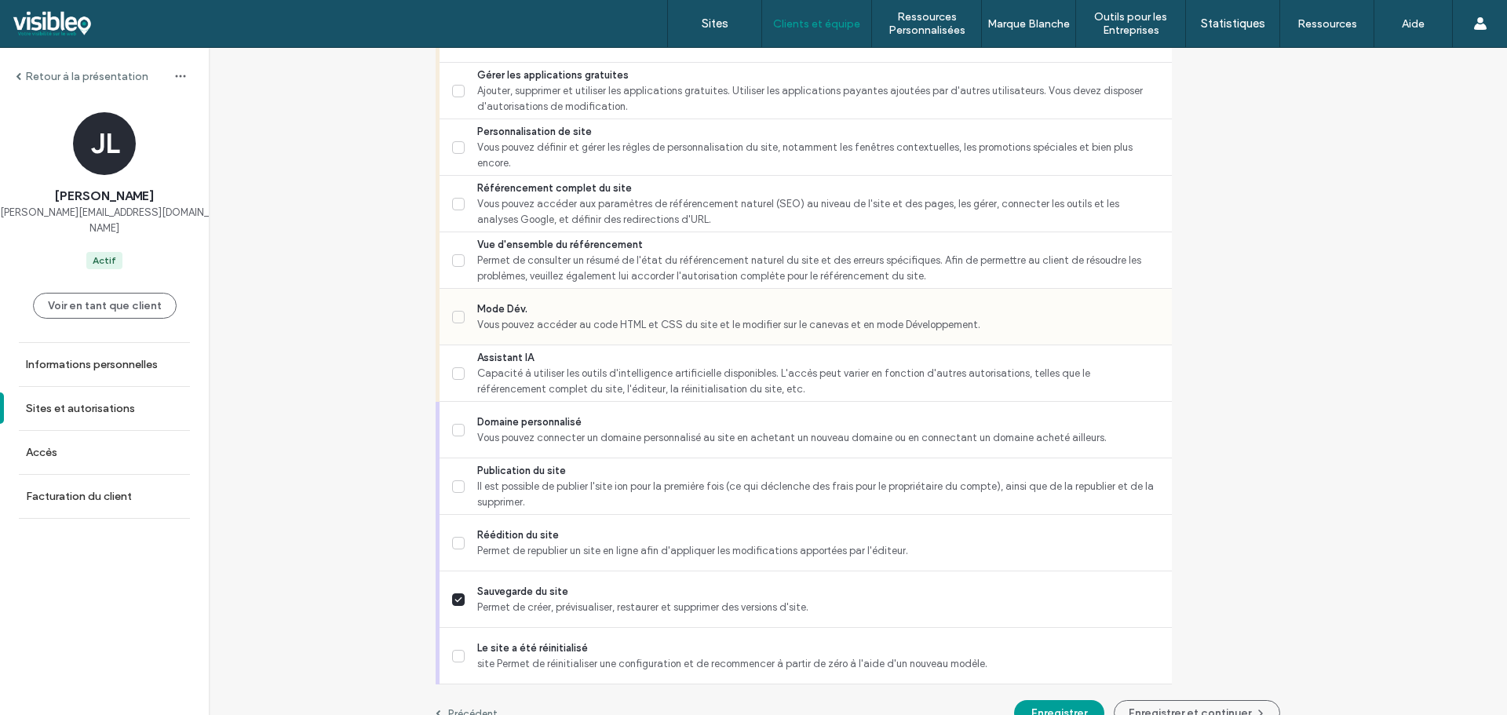
scroll to position [1330, 0]
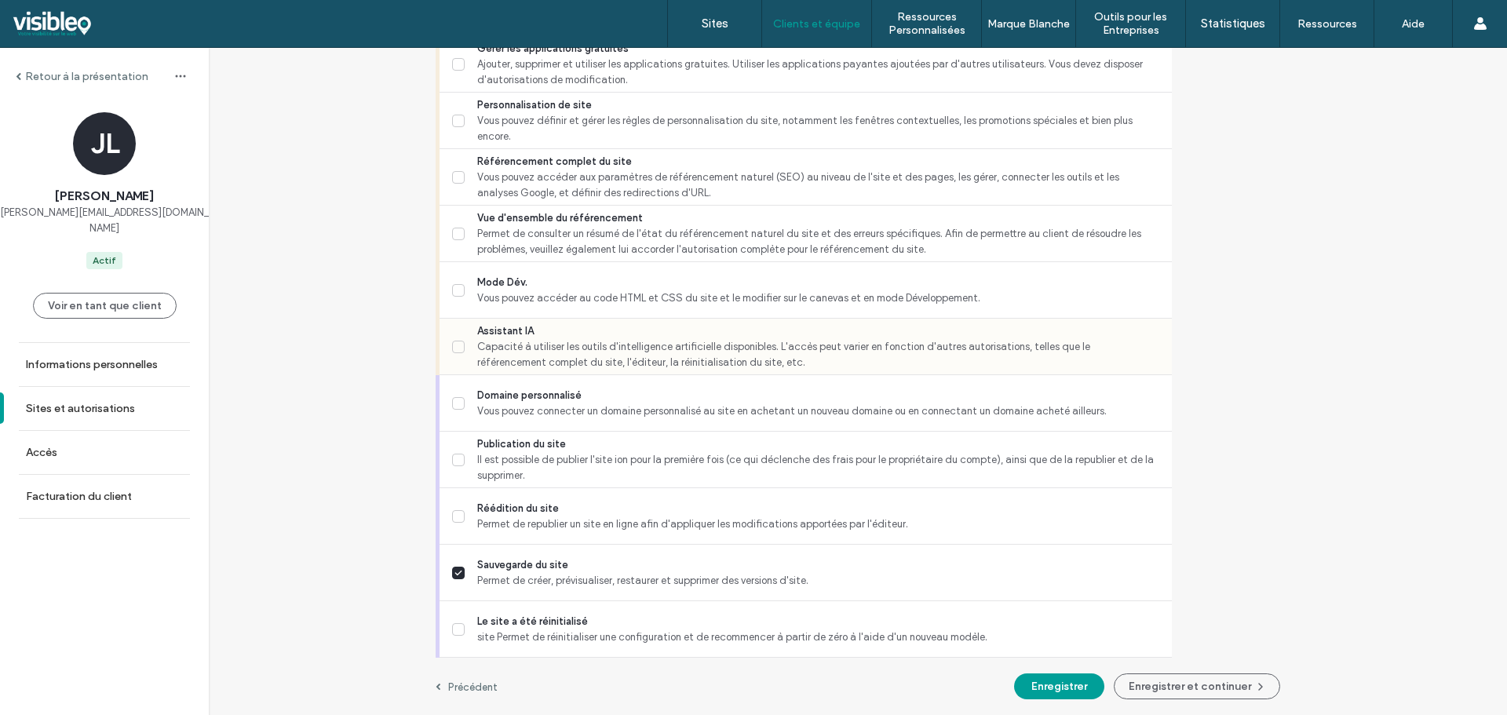
click at [458, 345] on icon at bounding box center [458, 346] width 6 height 4
click at [452, 228] on span at bounding box center [458, 234] width 13 height 13
click at [454, 175] on icon at bounding box center [458, 177] width 8 height 6
click at [457, 518] on icon at bounding box center [458, 516] width 8 height 6
click at [1033, 686] on button "Enregistrer" at bounding box center [1059, 686] width 90 height 26
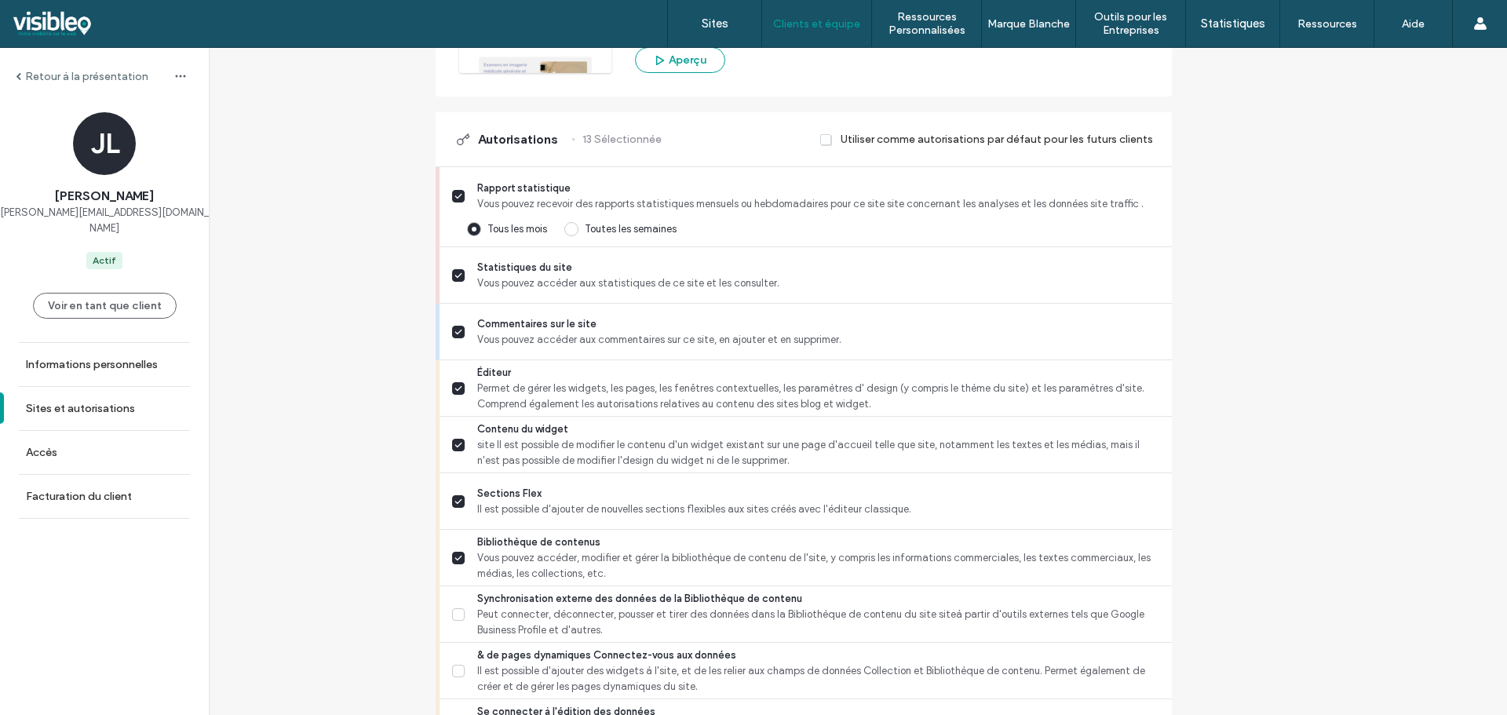
scroll to position [75, 0]
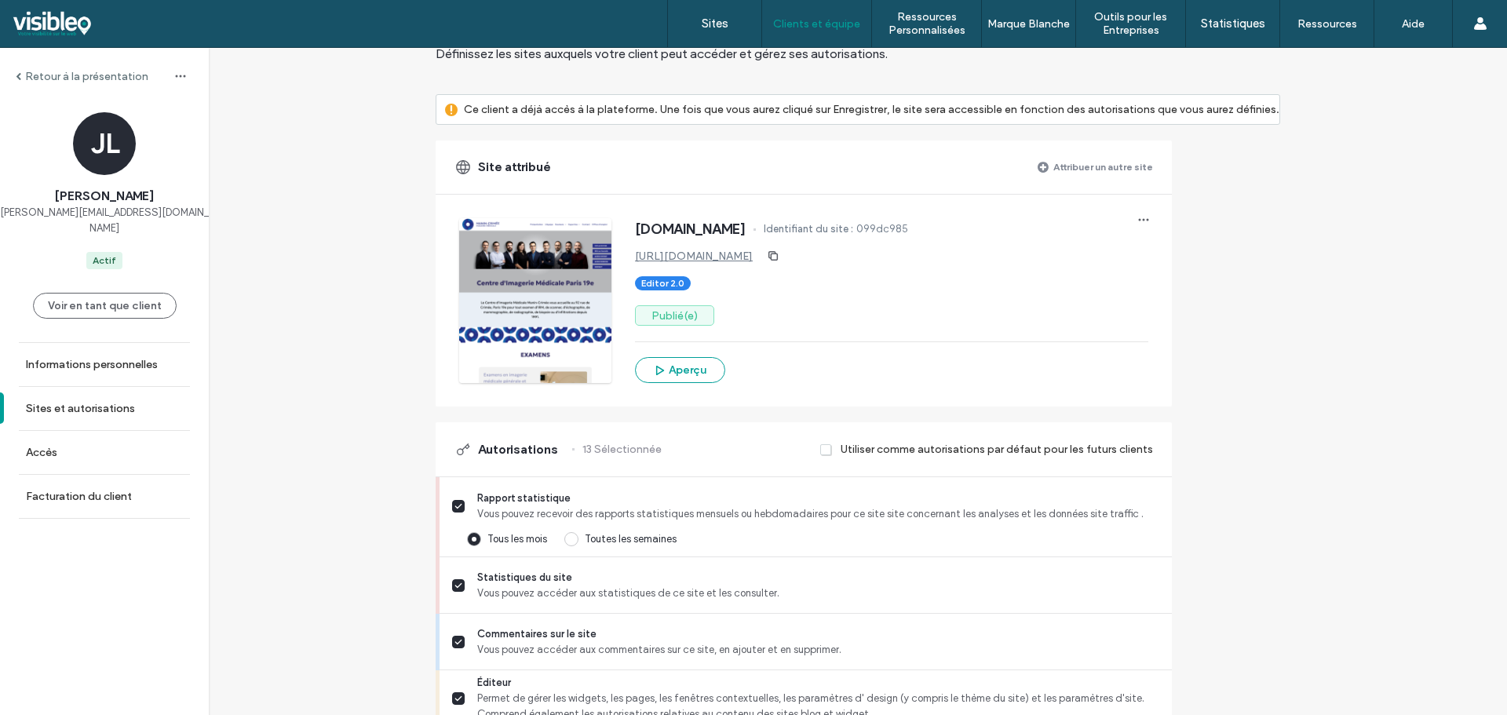
click at [95, 73] on label "Retour à la présentation" at bounding box center [86, 76] width 123 height 13
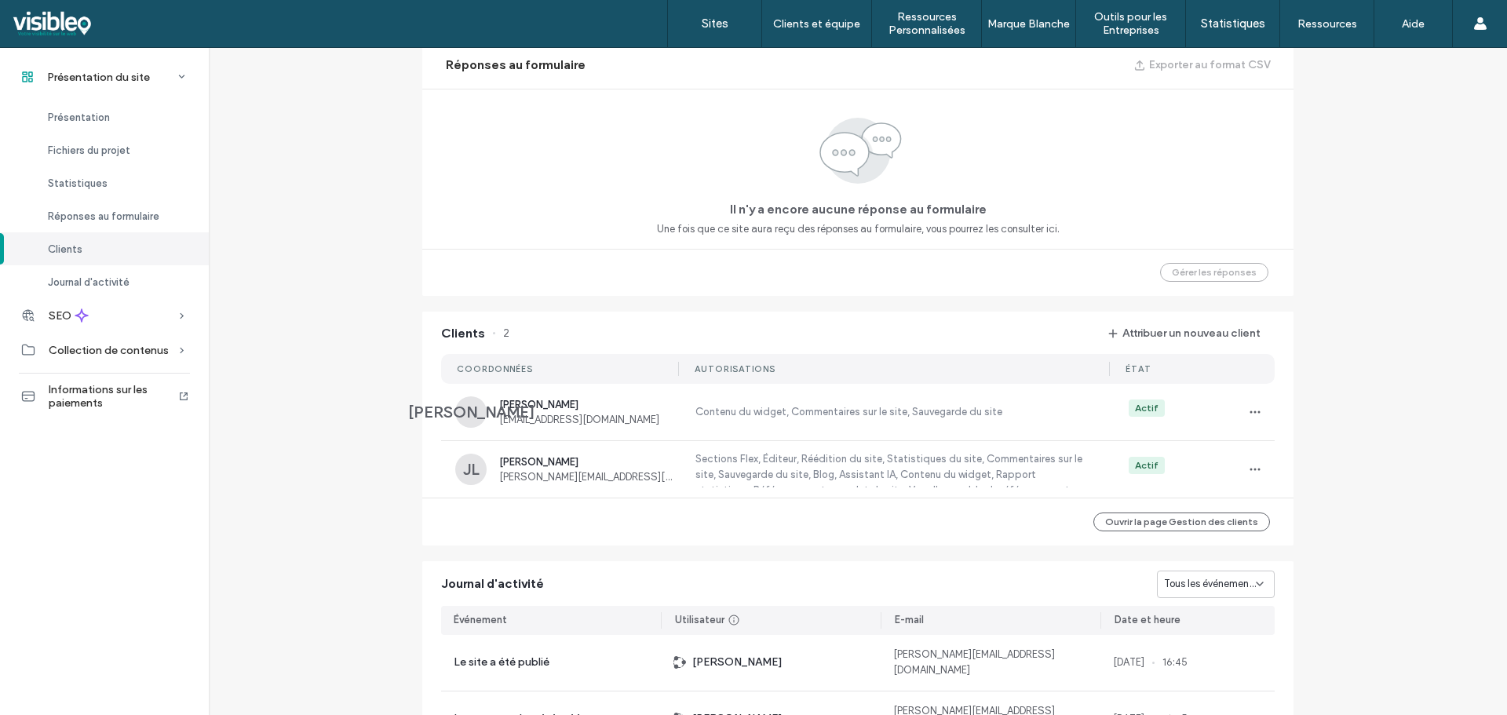
scroll to position [1255, 0]
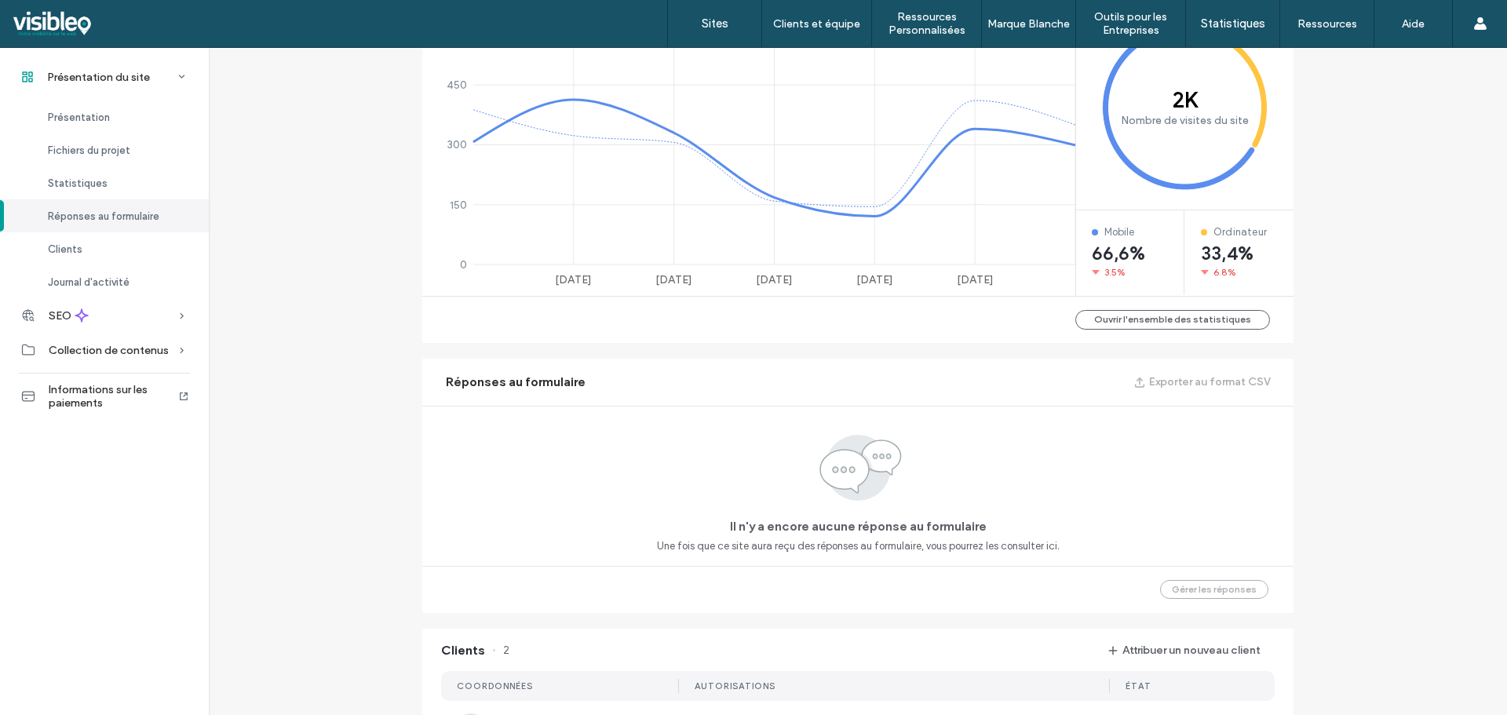
scroll to position [78, 0]
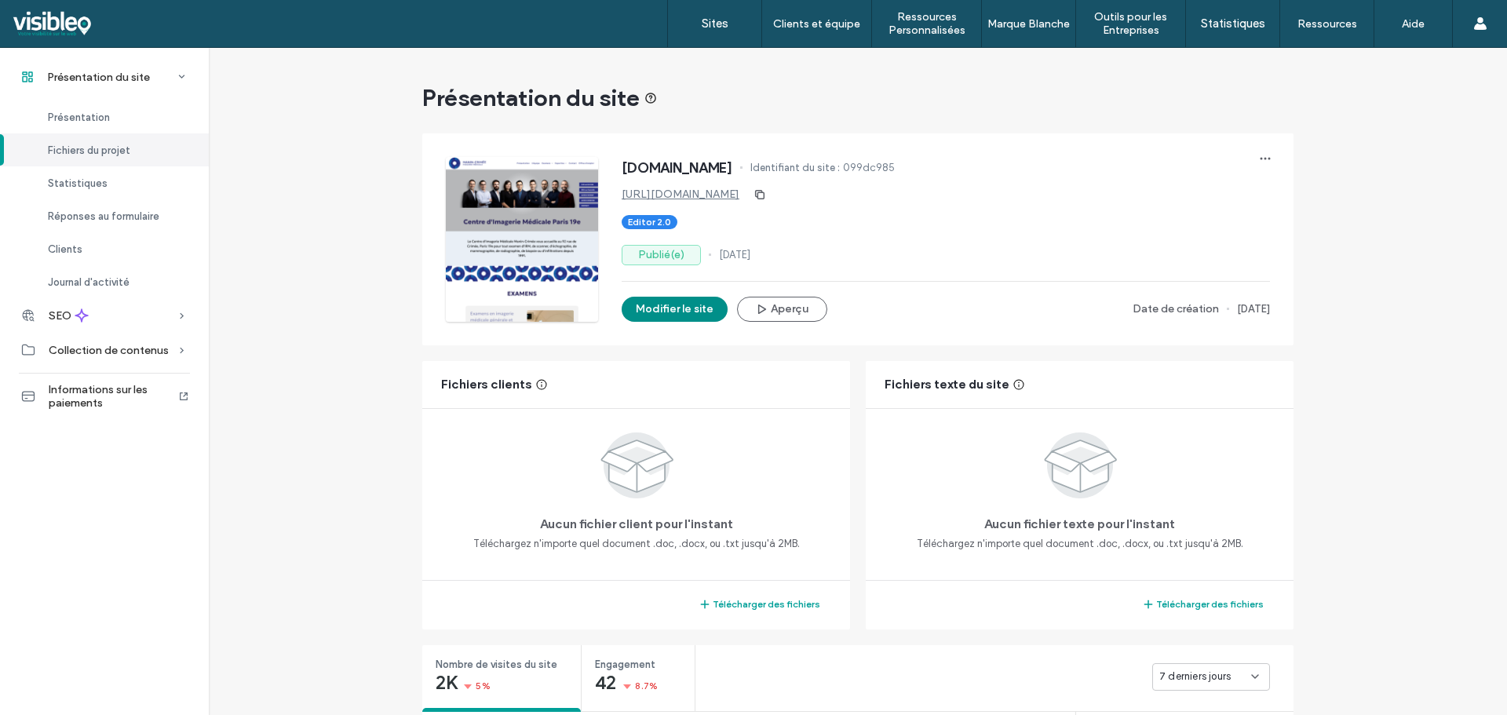
click at [692, 304] on button "Modifier le site" at bounding box center [674, 309] width 106 height 25
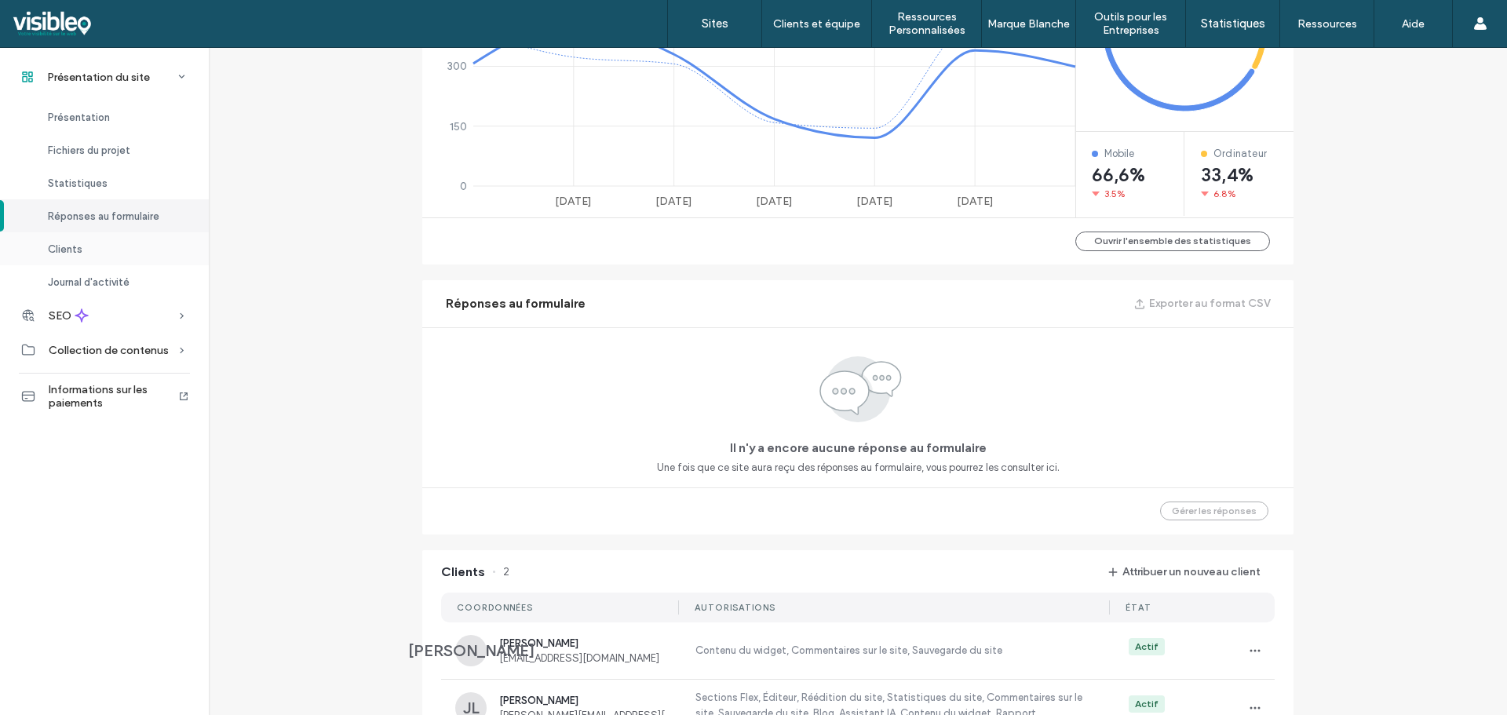
click at [87, 253] on div "Clients" at bounding box center [104, 248] width 209 height 33
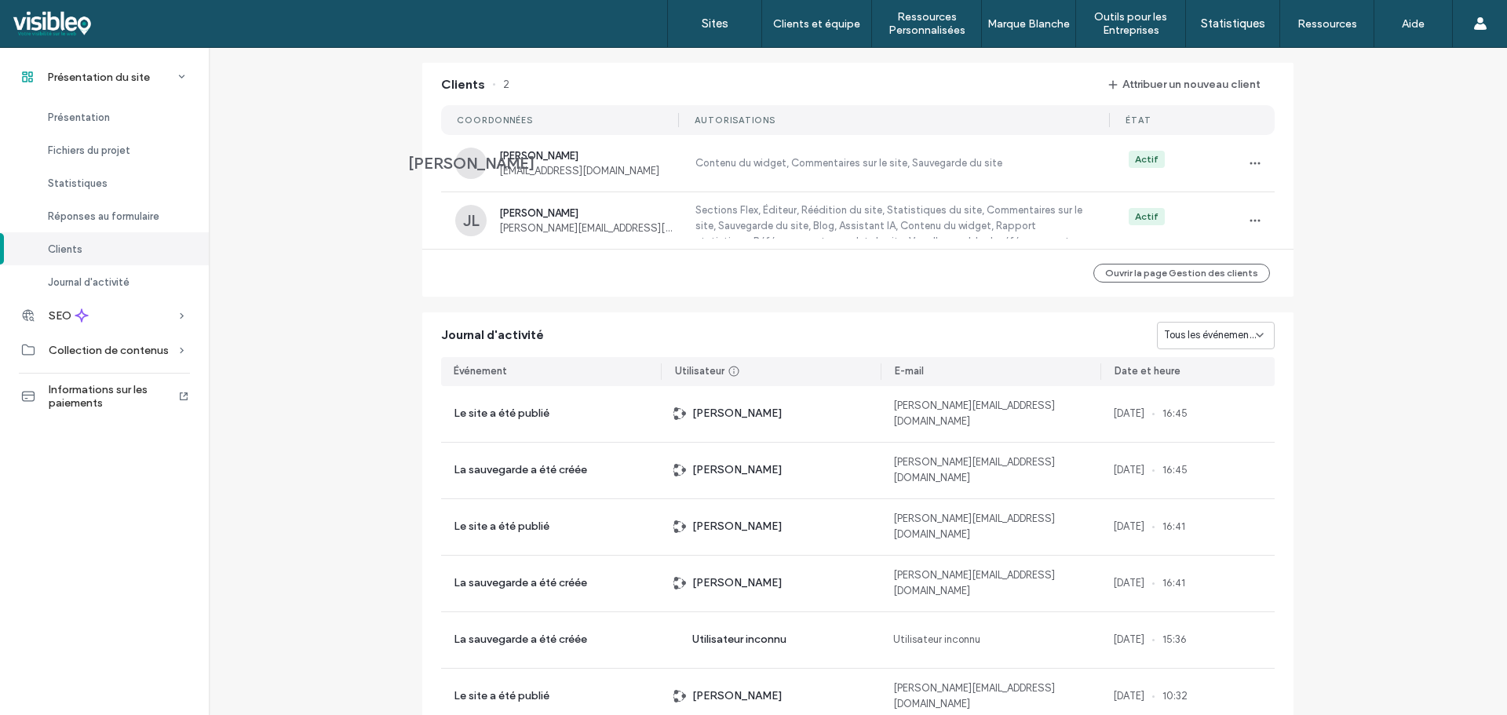
scroll to position [1280, 0]
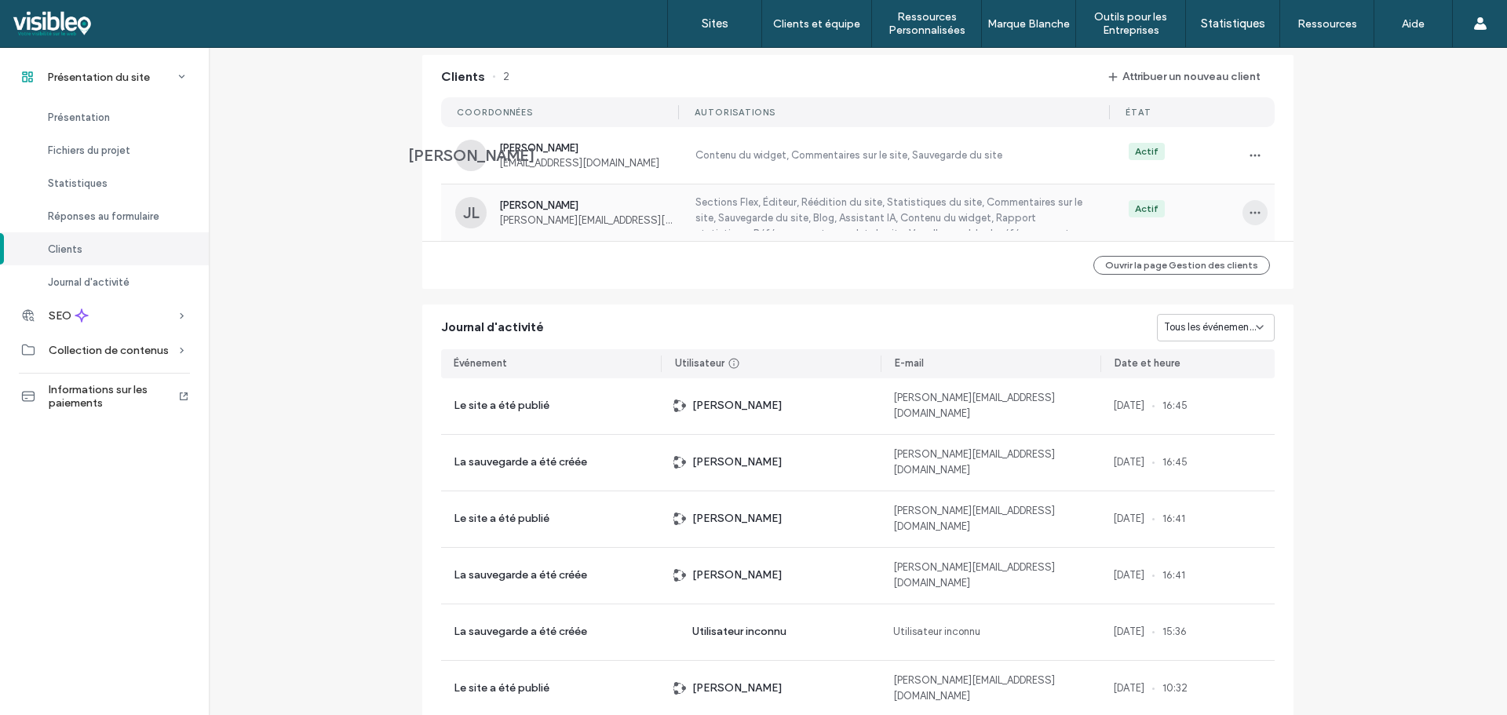
click at [1252, 209] on icon "button" at bounding box center [1254, 212] width 13 height 13
click at [1325, 254] on span "Modifier les autorisations" at bounding box center [1327, 254] width 116 height 16
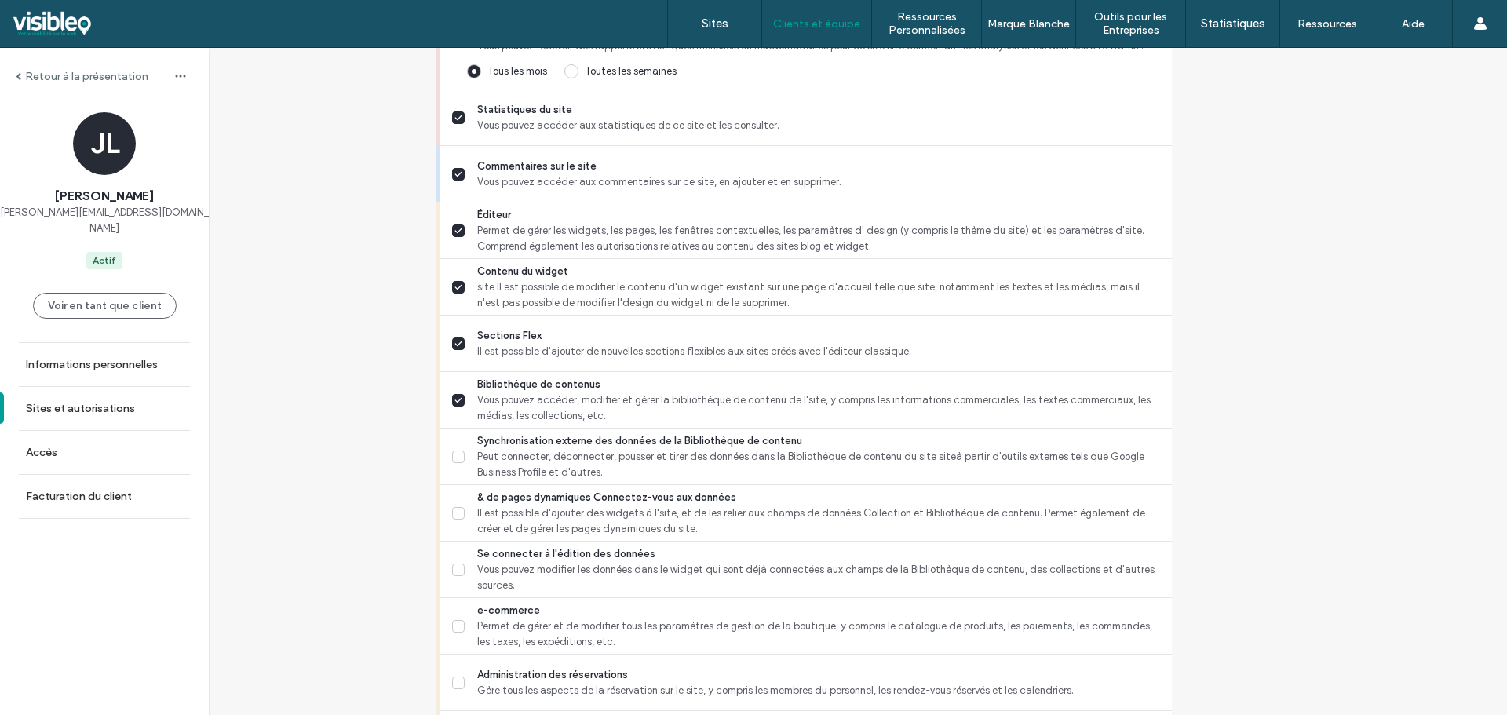
scroll to position [549, 0]
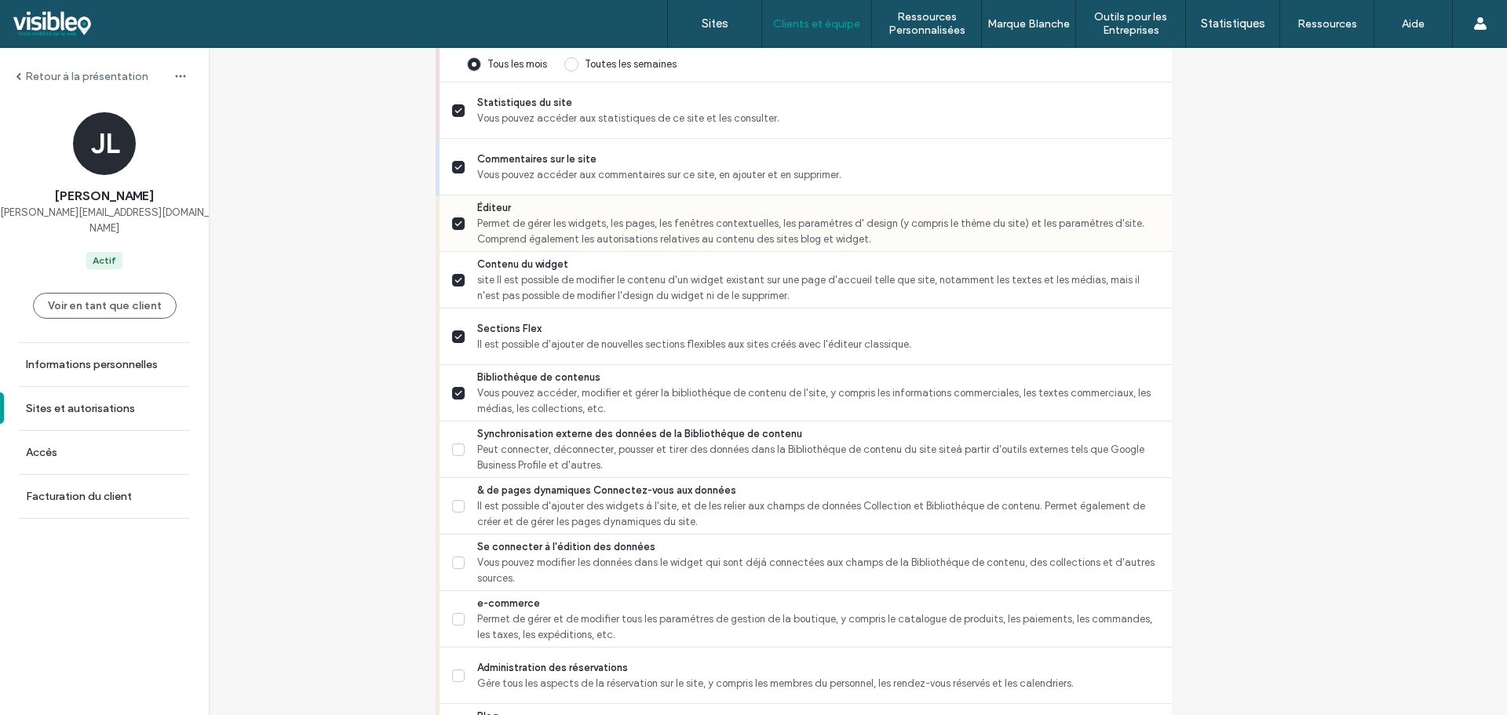
click at [458, 220] on icon at bounding box center [458, 223] width 8 height 6
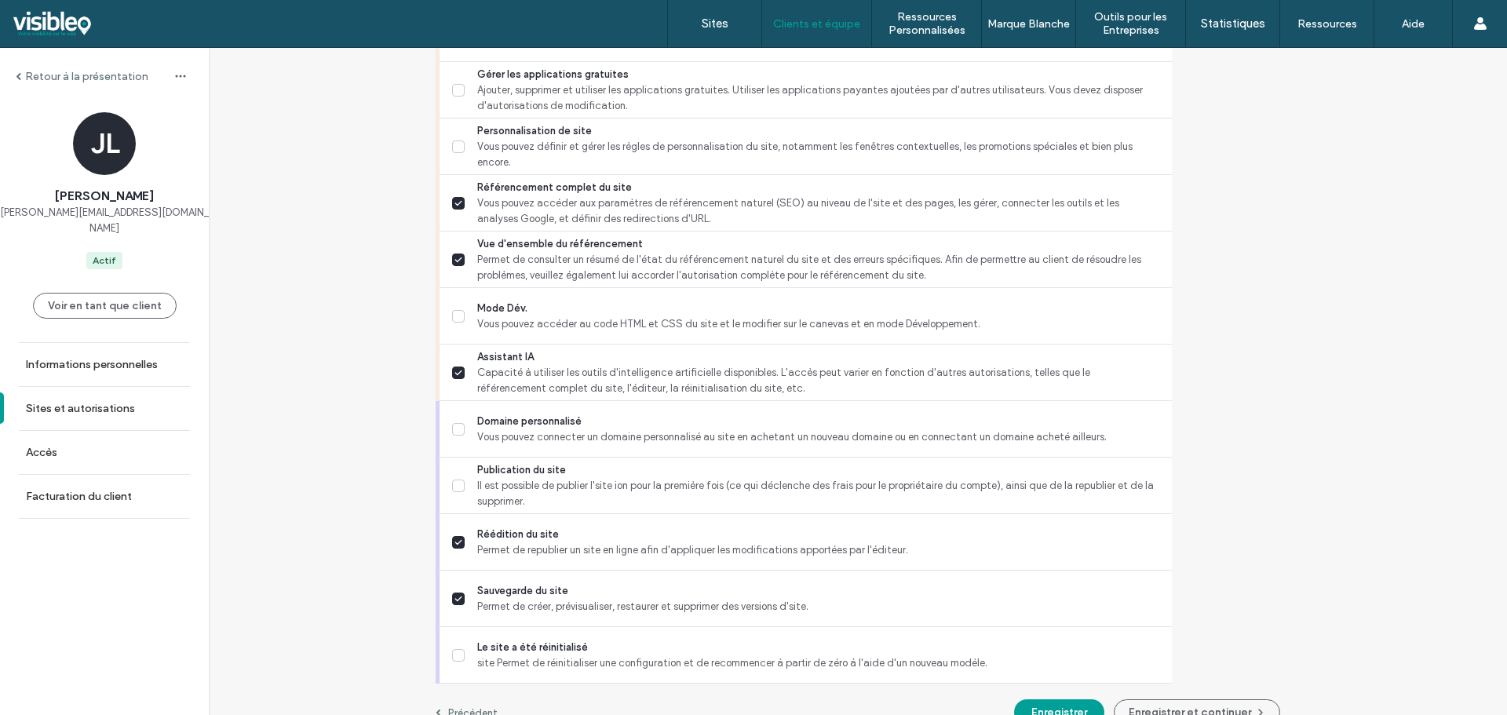
scroll to position [1330, 0]
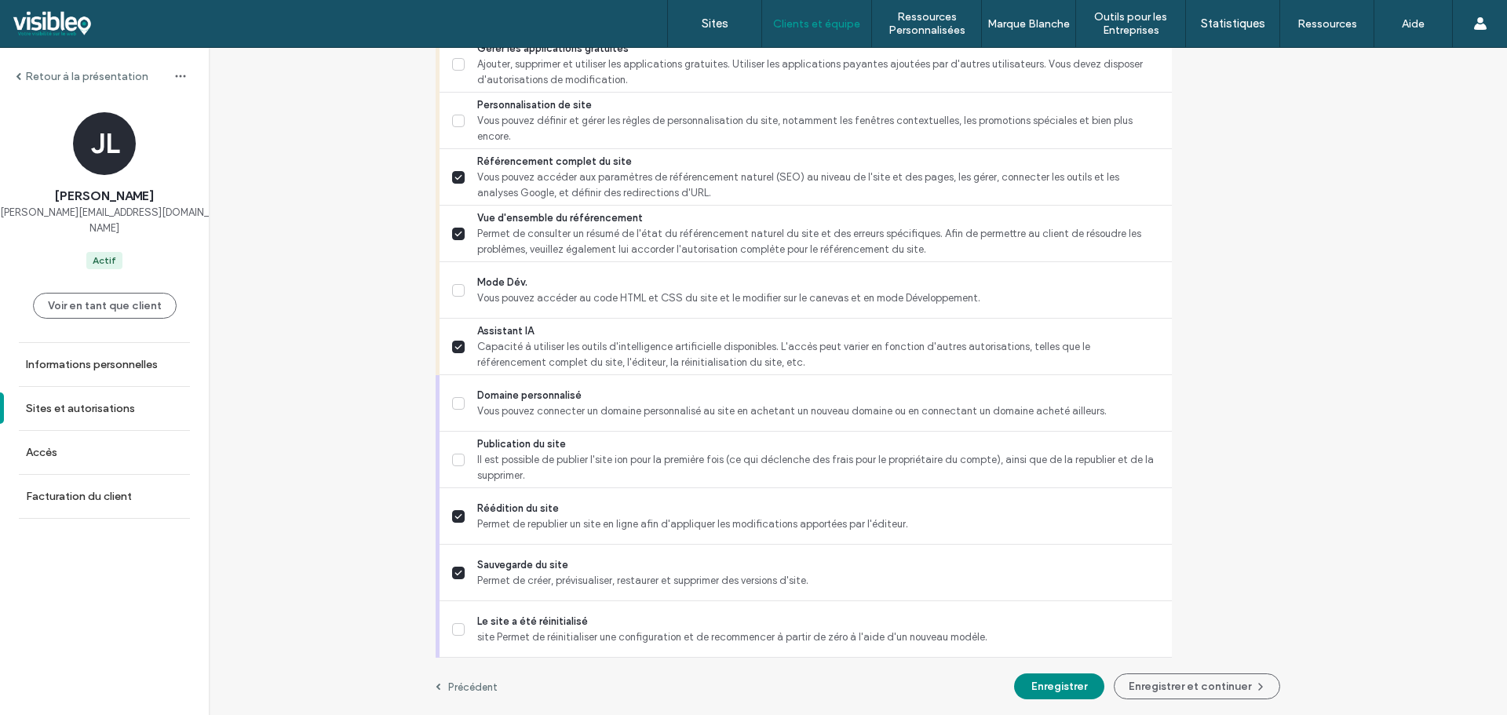
click at [1048, 687] on button "Enregistrer" at bounding box center [1059, 686] width 90 height 26
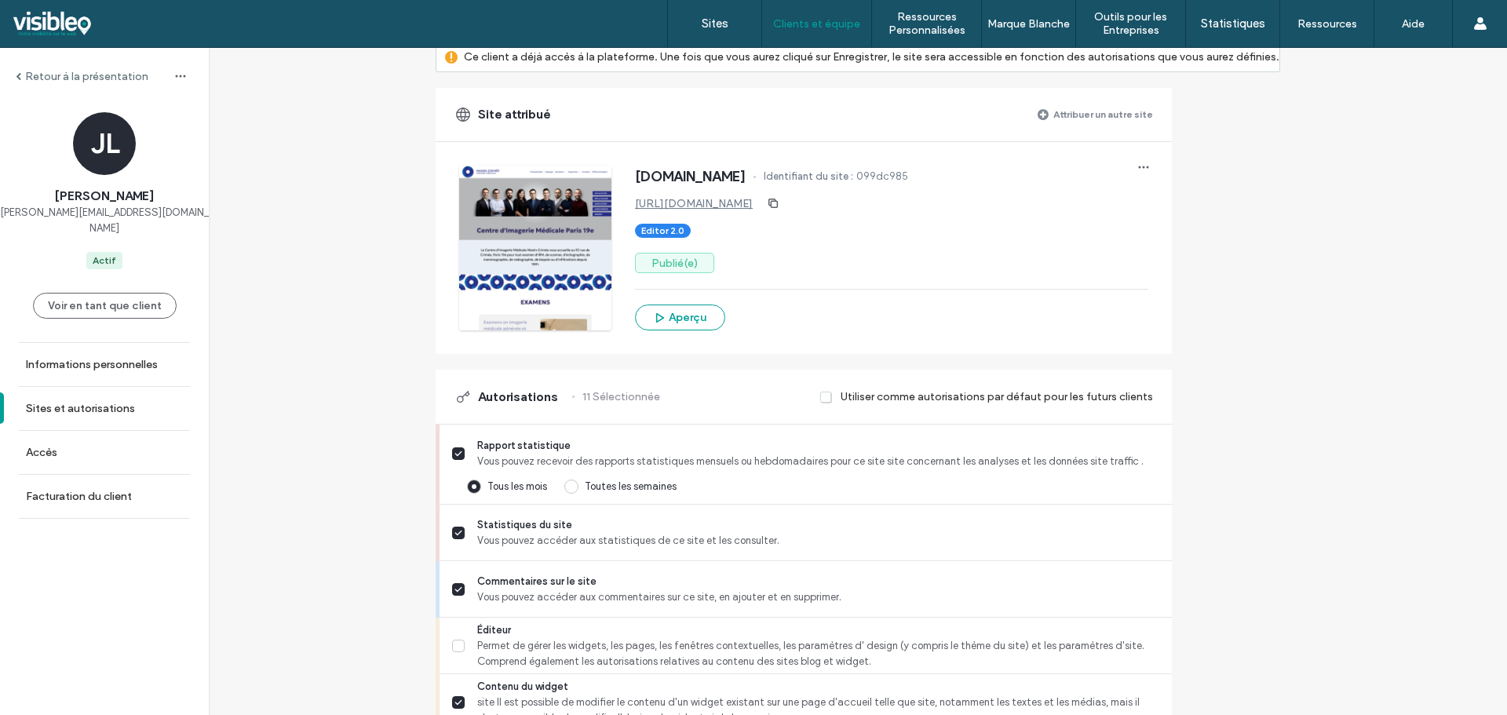
scroll to position [0, 0]
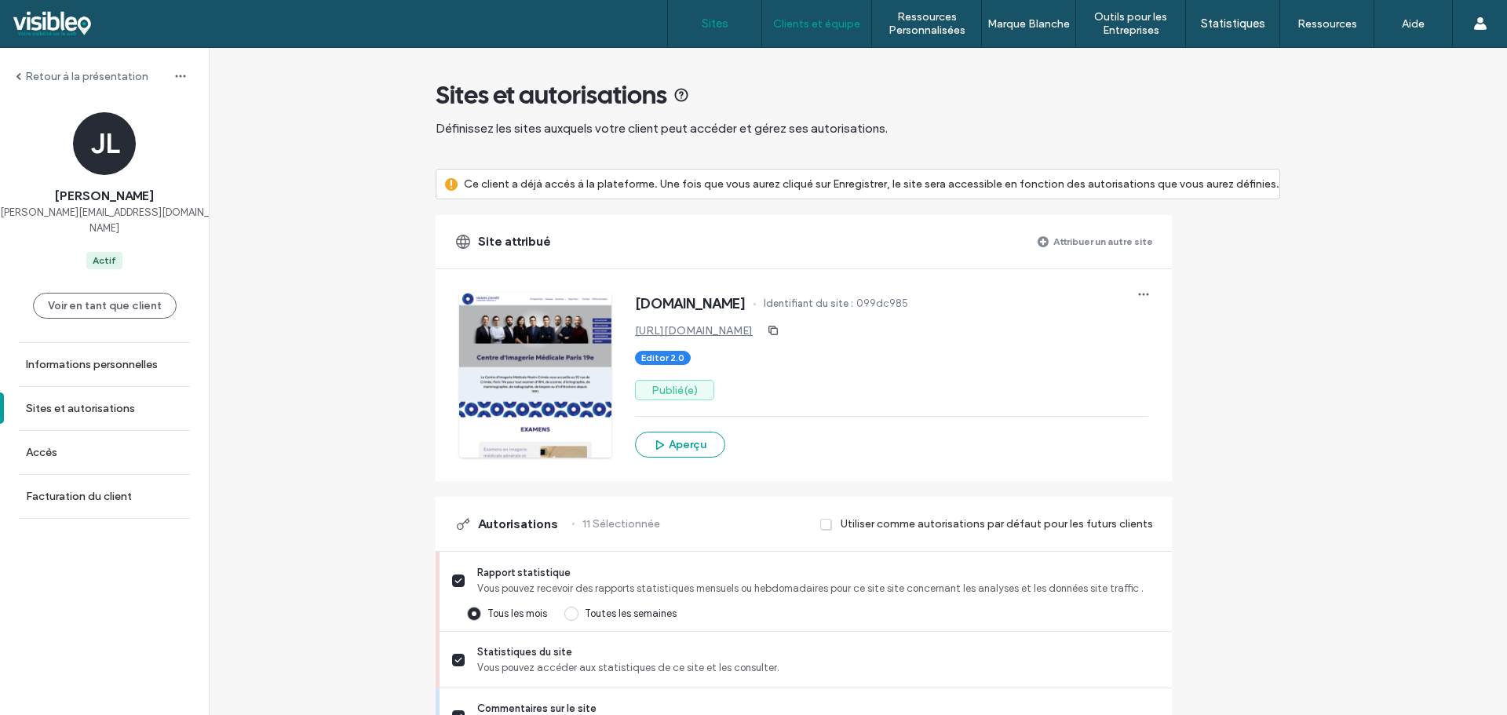
click at [714, 24] on label "Sites" at bounding box center [714, 23] width 27 height 14
